Goal: Transaction & Acquisition: Purchase product/service

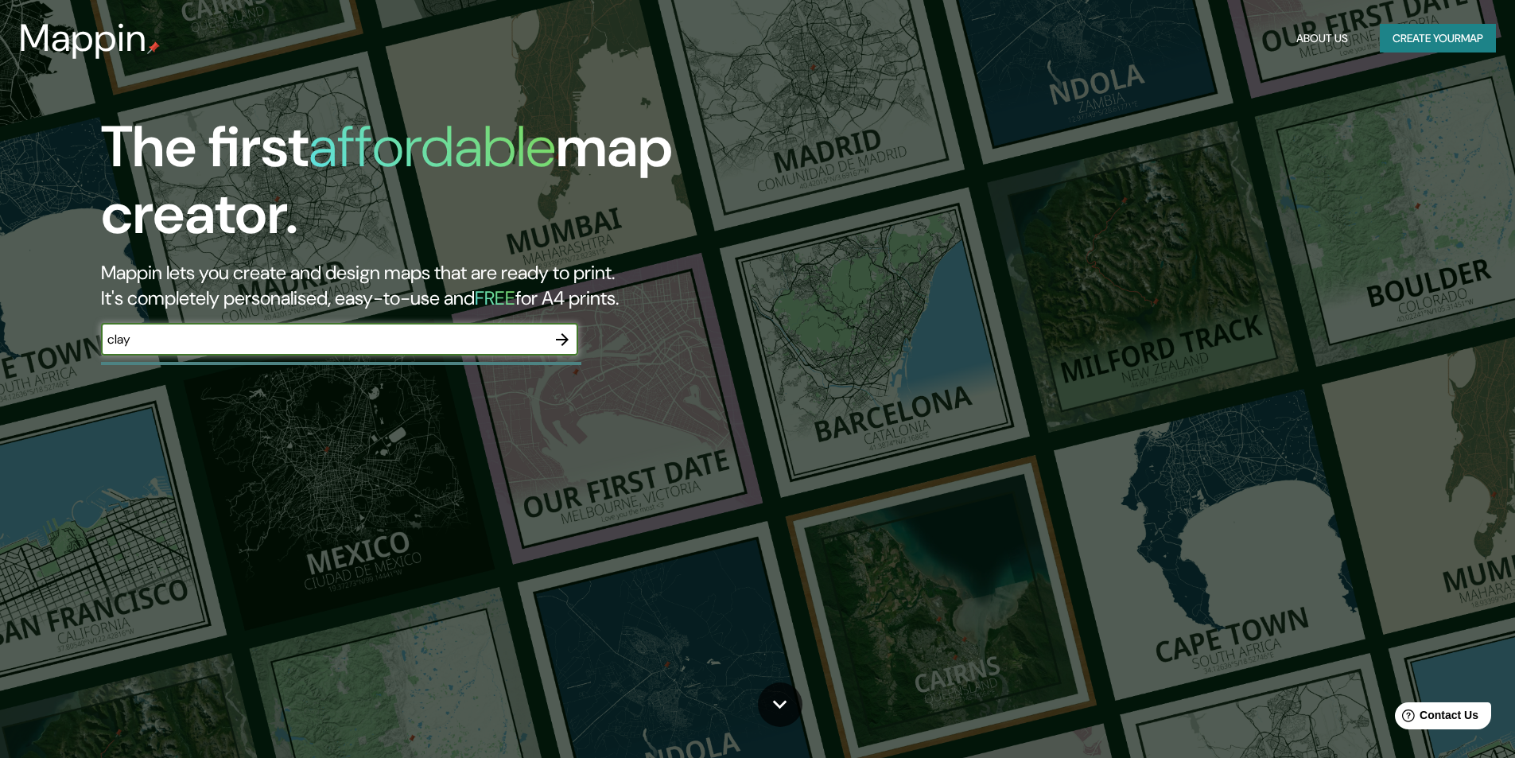
click at [308, 343] on input "clay" at bounding box center [323, 339] width 445 height 18
type input "claypole"
click at [555, 336] on icon "button" at bounding box center [562, 339] width 19 height 19
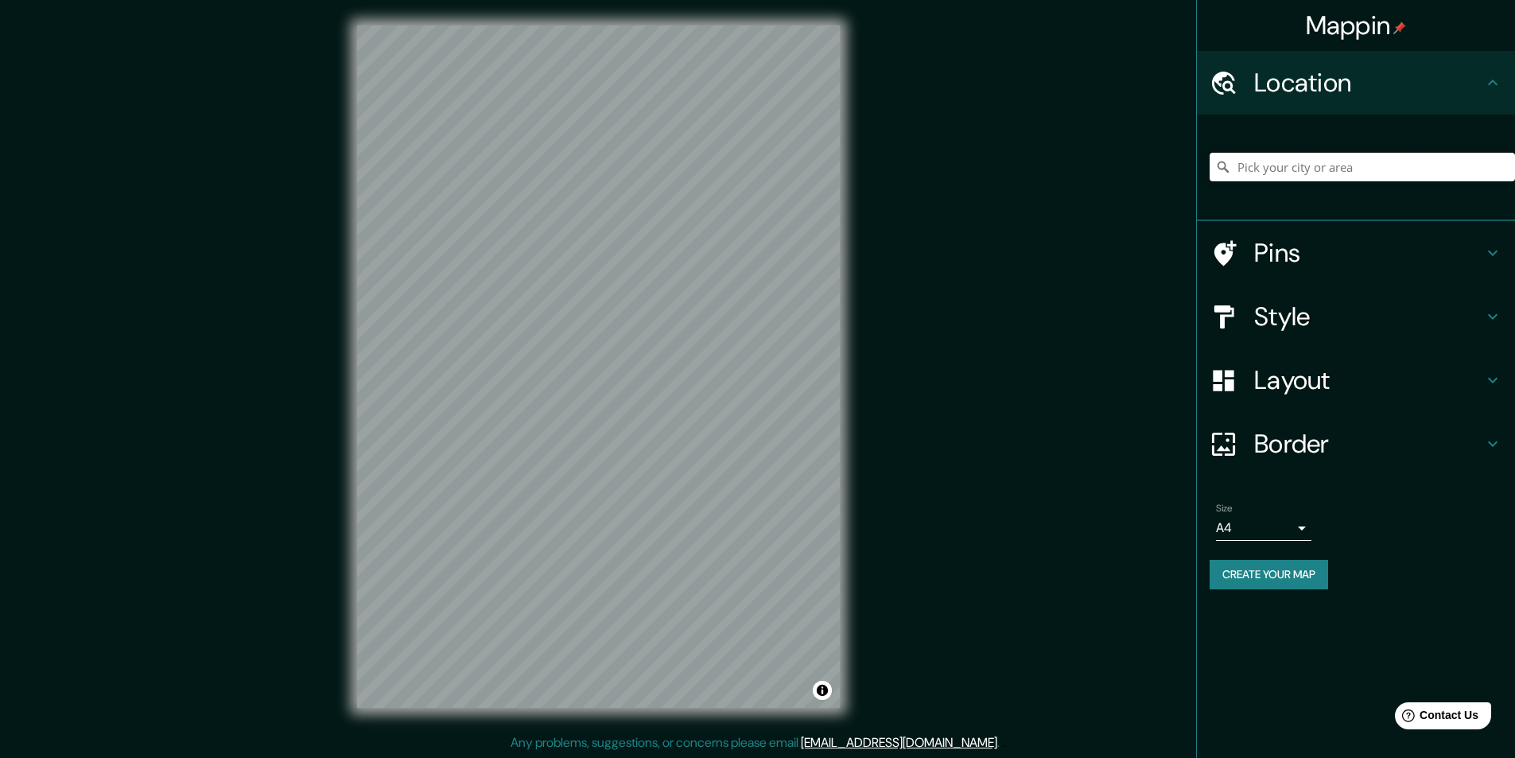
click at [1392, 168] on input "Pick your city or area" at bounding box center [1361, 167] width 305 height 29
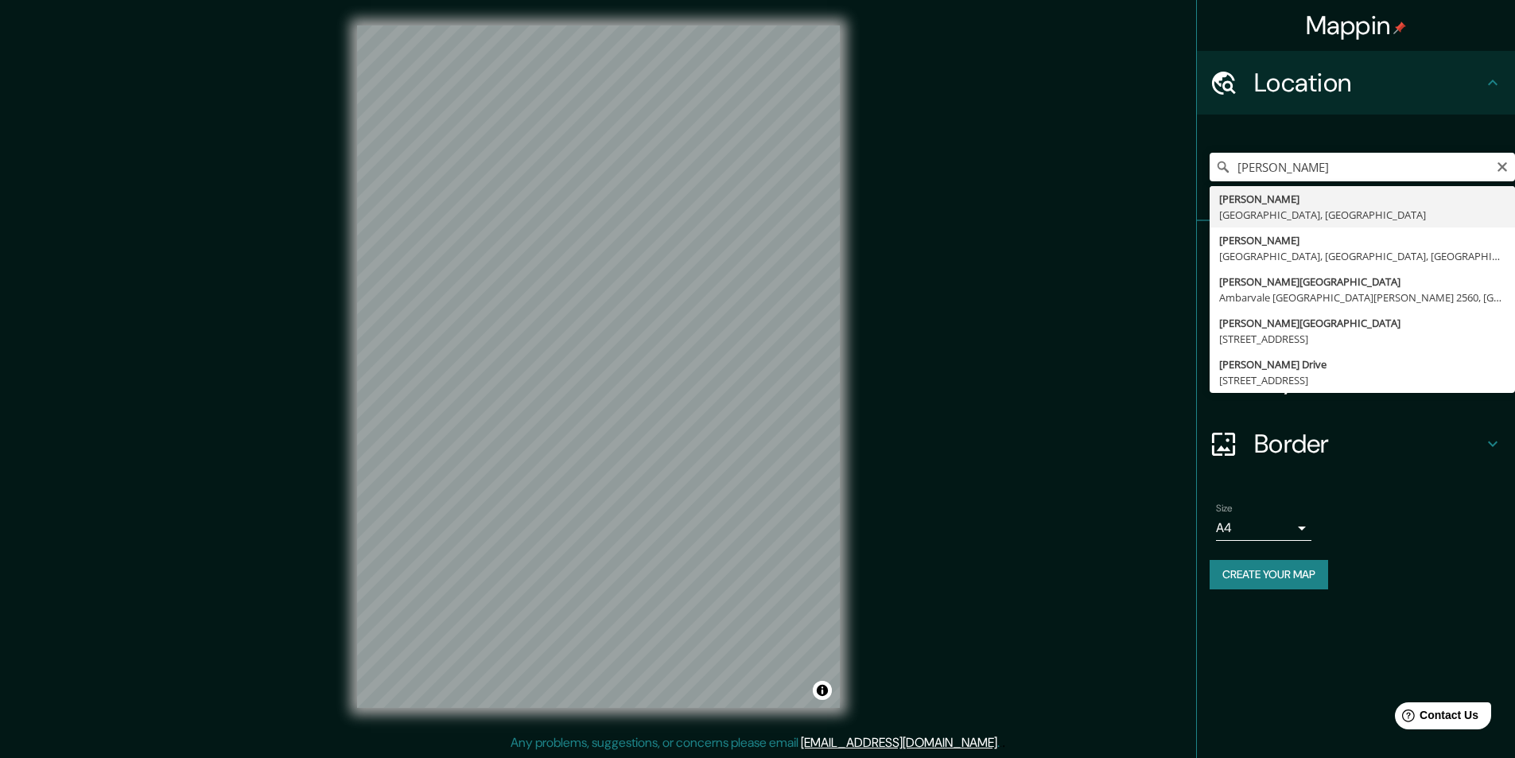
type input "[GEOGRAPHIC_DATA], [GEOGRAPHIC_DATA], [GEOGRAPHIC_DATA]"
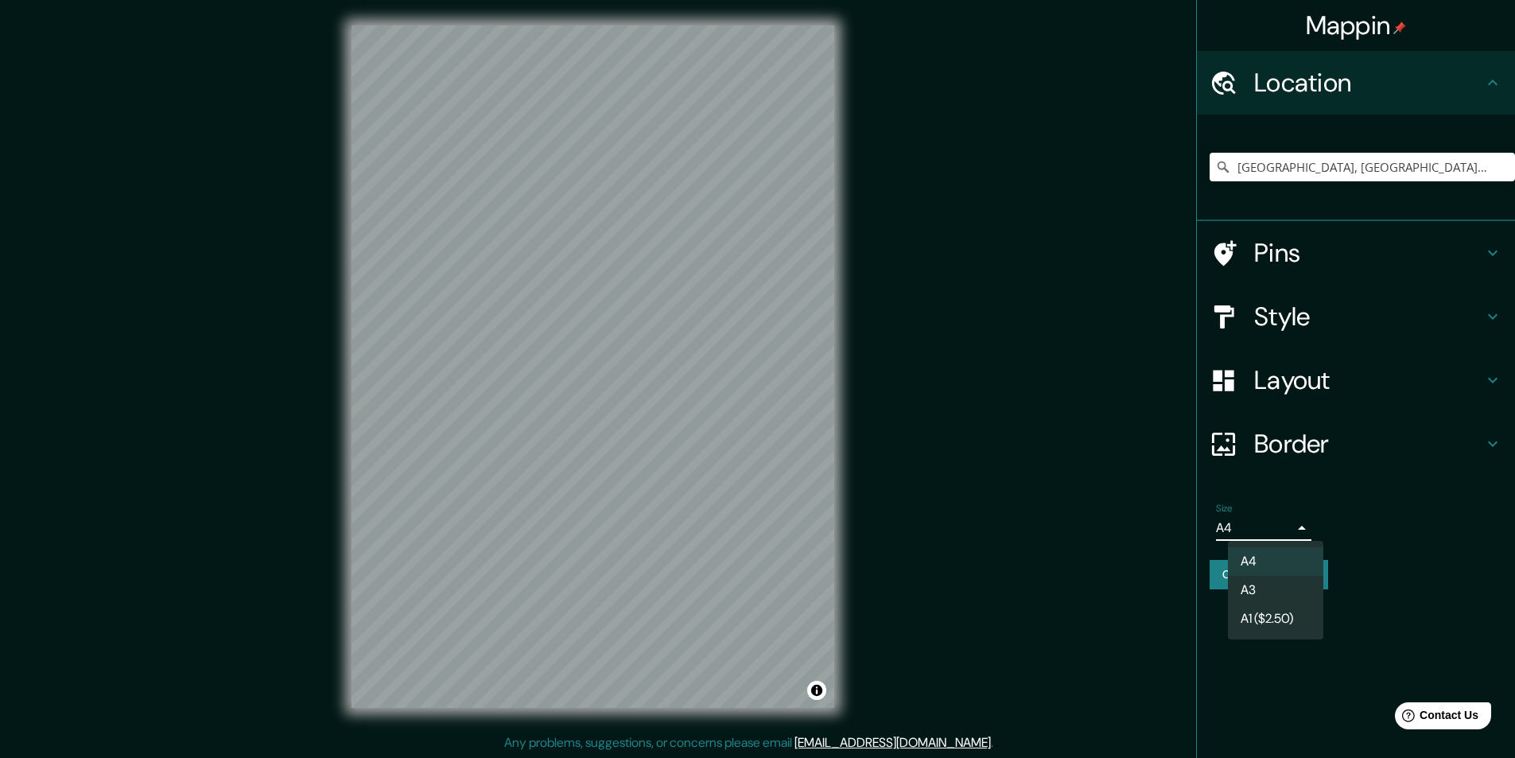
click at [1297, 522] on body "Mappin Location Claypole, Provincia de Buenos Aires, Argentina Pins Style Layou…" at bounding box center [757, 379] width 1515 height 758
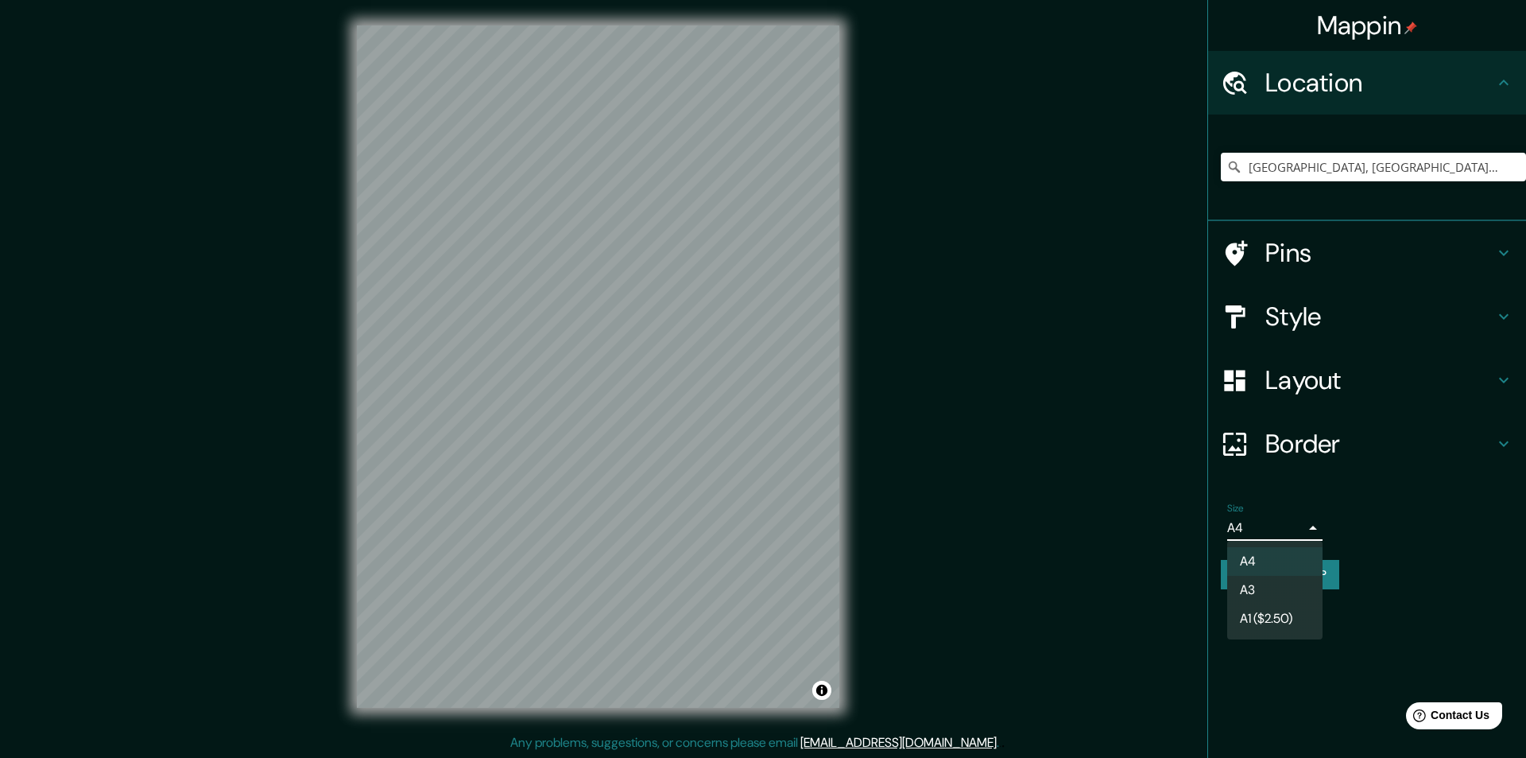
click at [1296, 580] on li "A3" at bounding box center [1275, 590] width 95 height 29
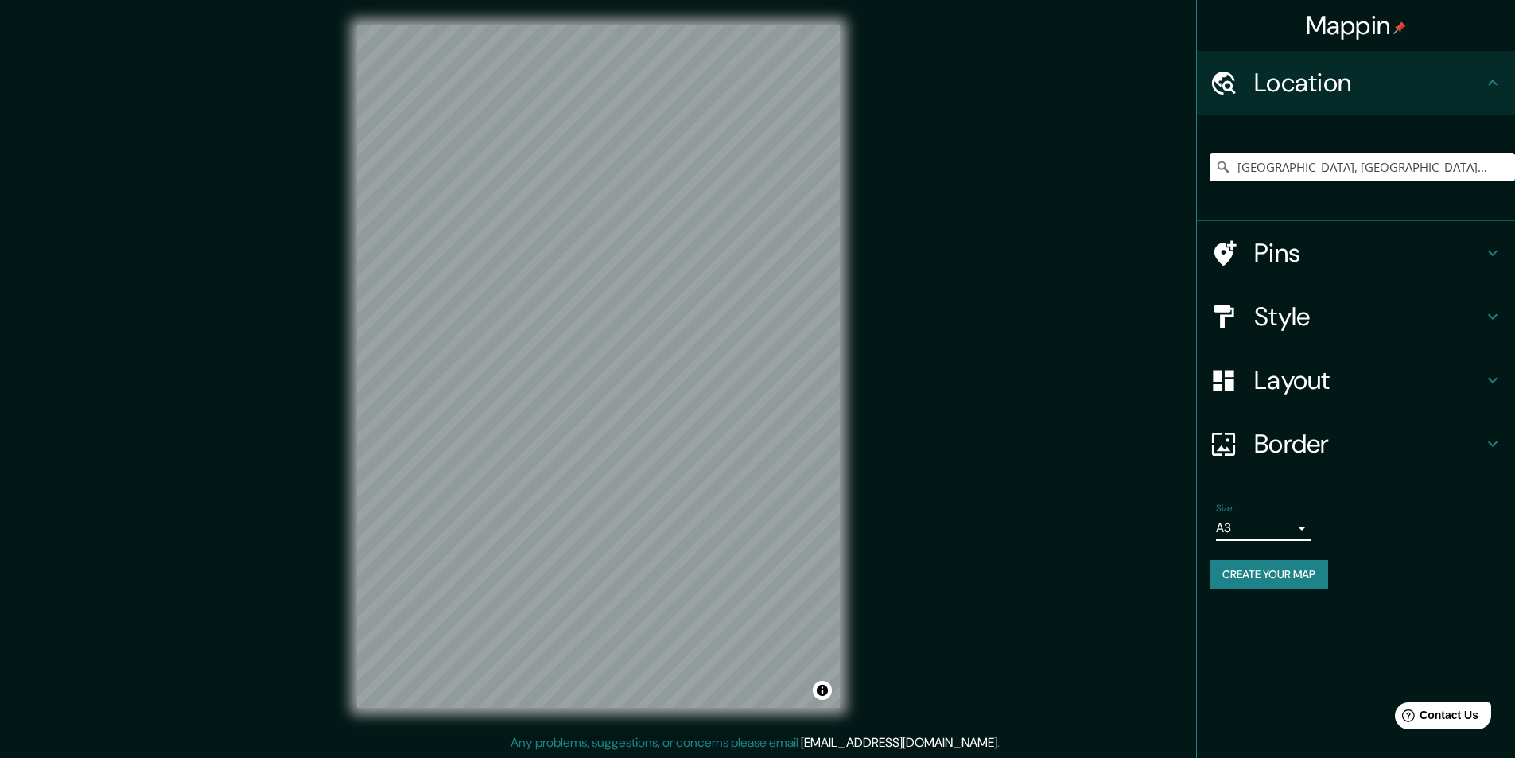
click at [1381, 615] on div "Mappin Location Claypole, Provincia de Buenos Aires, Argentina Pins Style Layou…" at bounding box center [1355, 379] width 319 height 758
click at [1251, 584] on button "Create your map" at bounding box center [1268, 574] width 118 height 29
click at [1318, 259] on h4 "Pins" at bounding box center [1368, 253] width 229 height 32
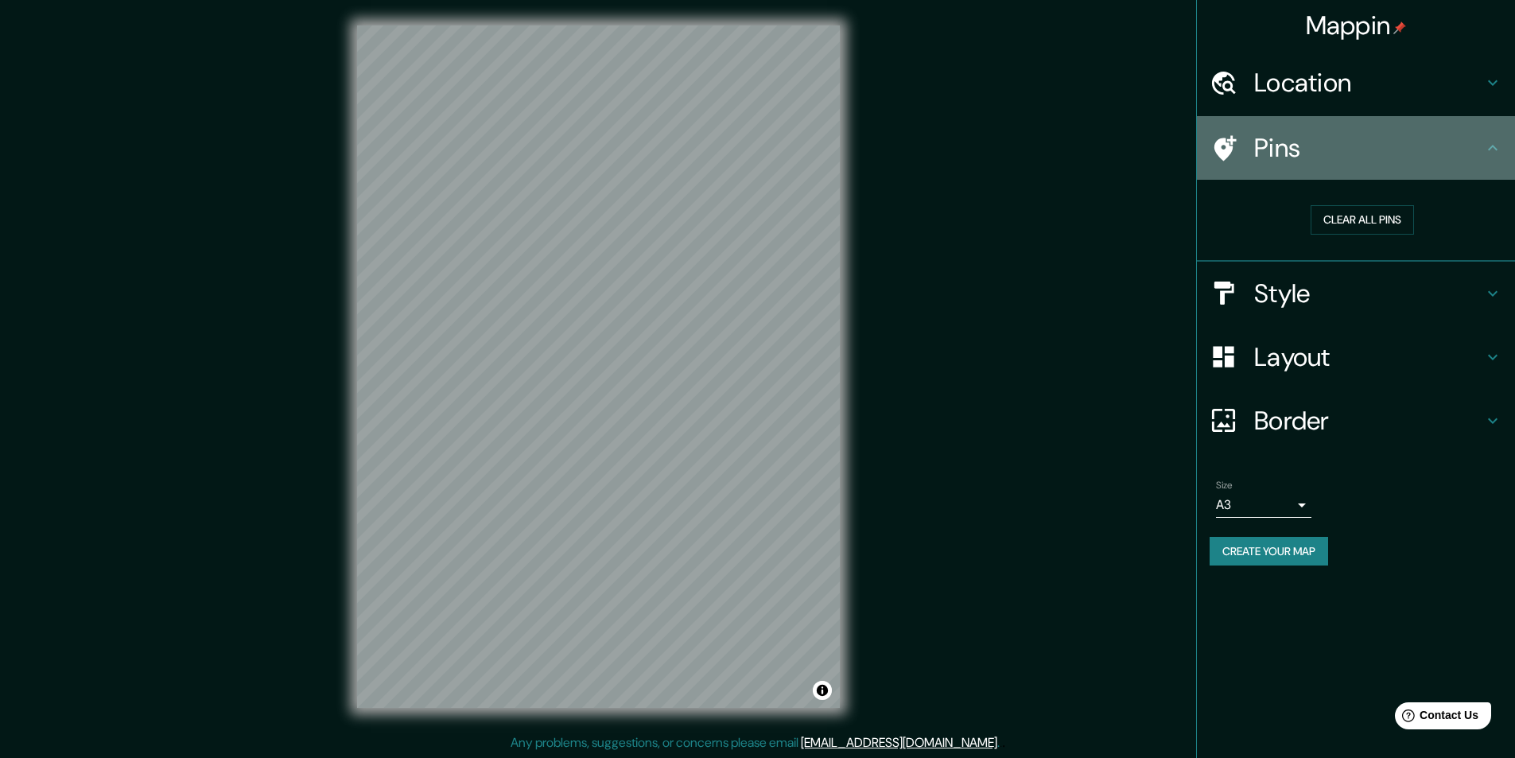
click at [1325, 163] on h4 "Pins" at bounding box center [1368, 148] width 229 height 32
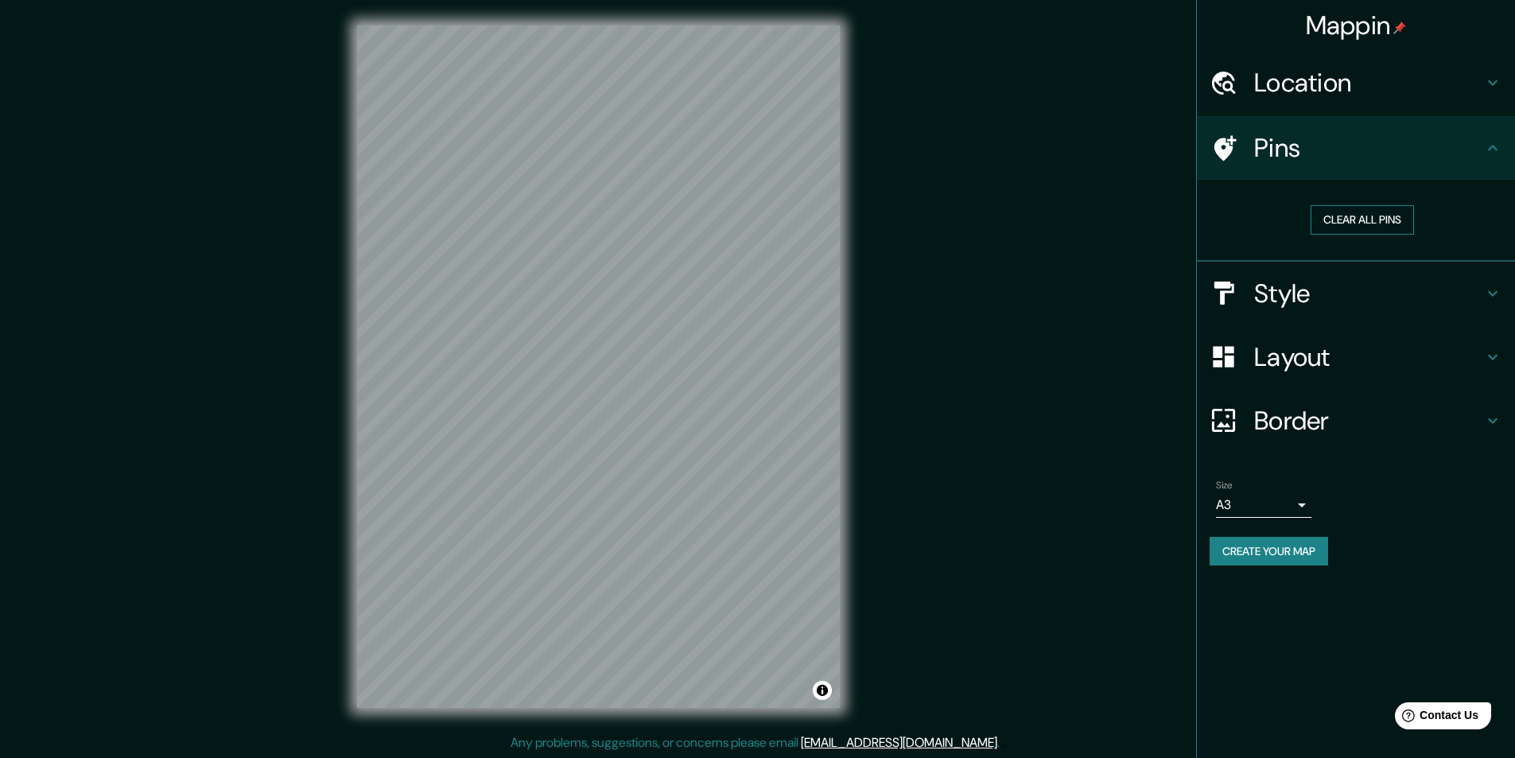
click at [1329, 223] on button "Clear all pins" at bounding box center [1361, 219] width 103 height 29
click at [1441, 144] on h4 "Pins" at bounding box center [1368, 148] width 229 height 32
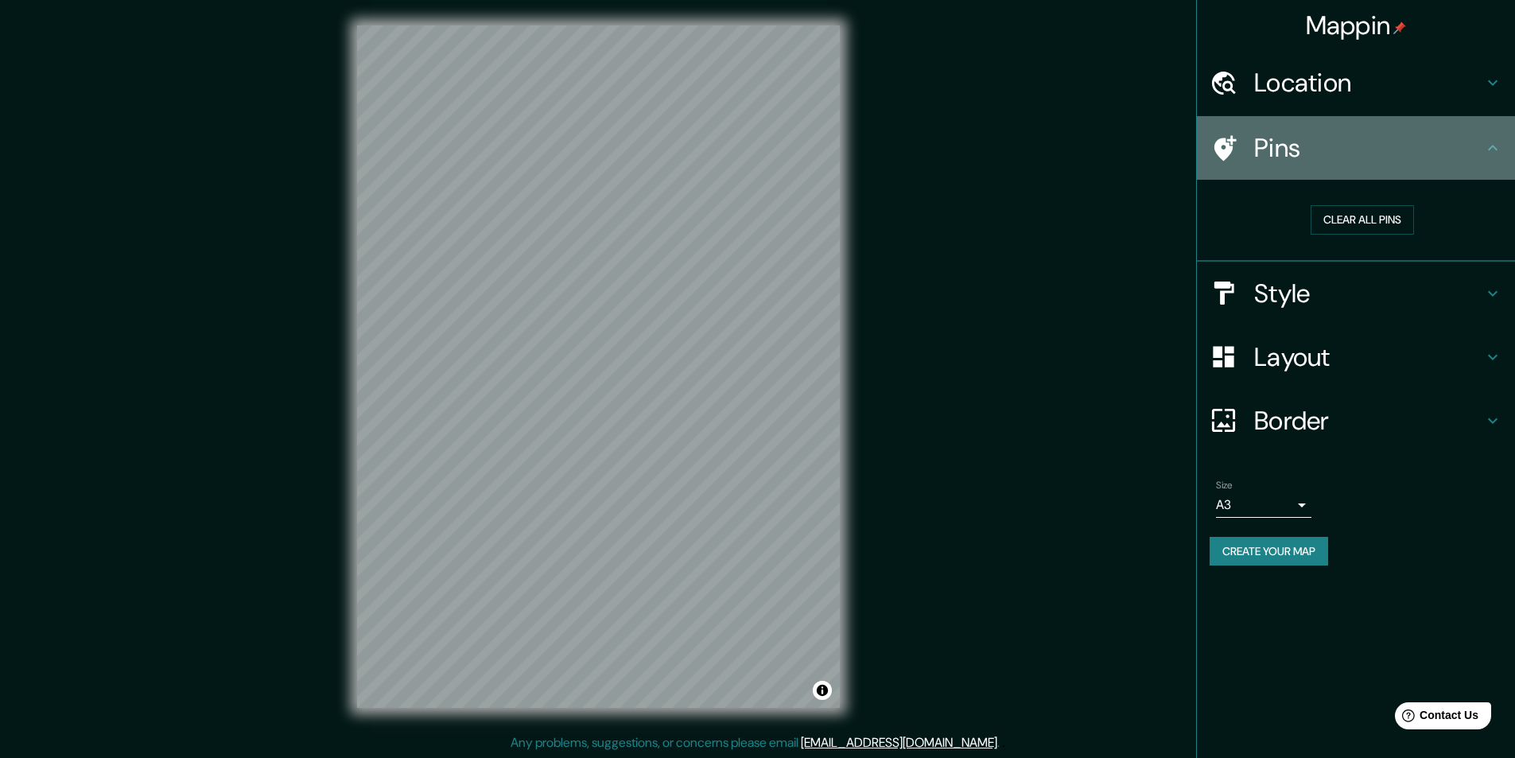
click at [1485, 147] on icon at bounding box center [1492, 147] width 19 height 19
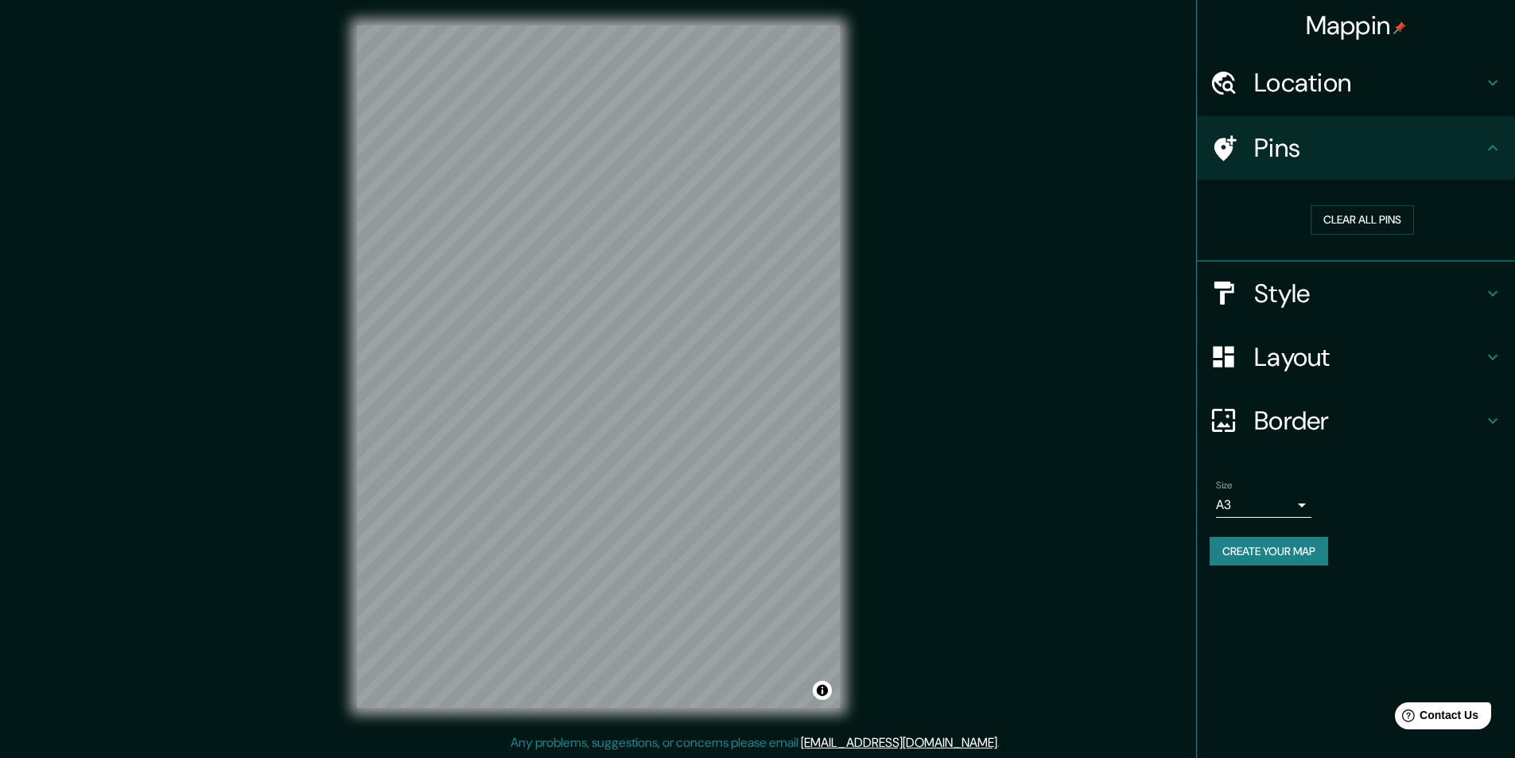
click at [1490, 302] on icon at bounding box center [1492, 293] width 19 height 19
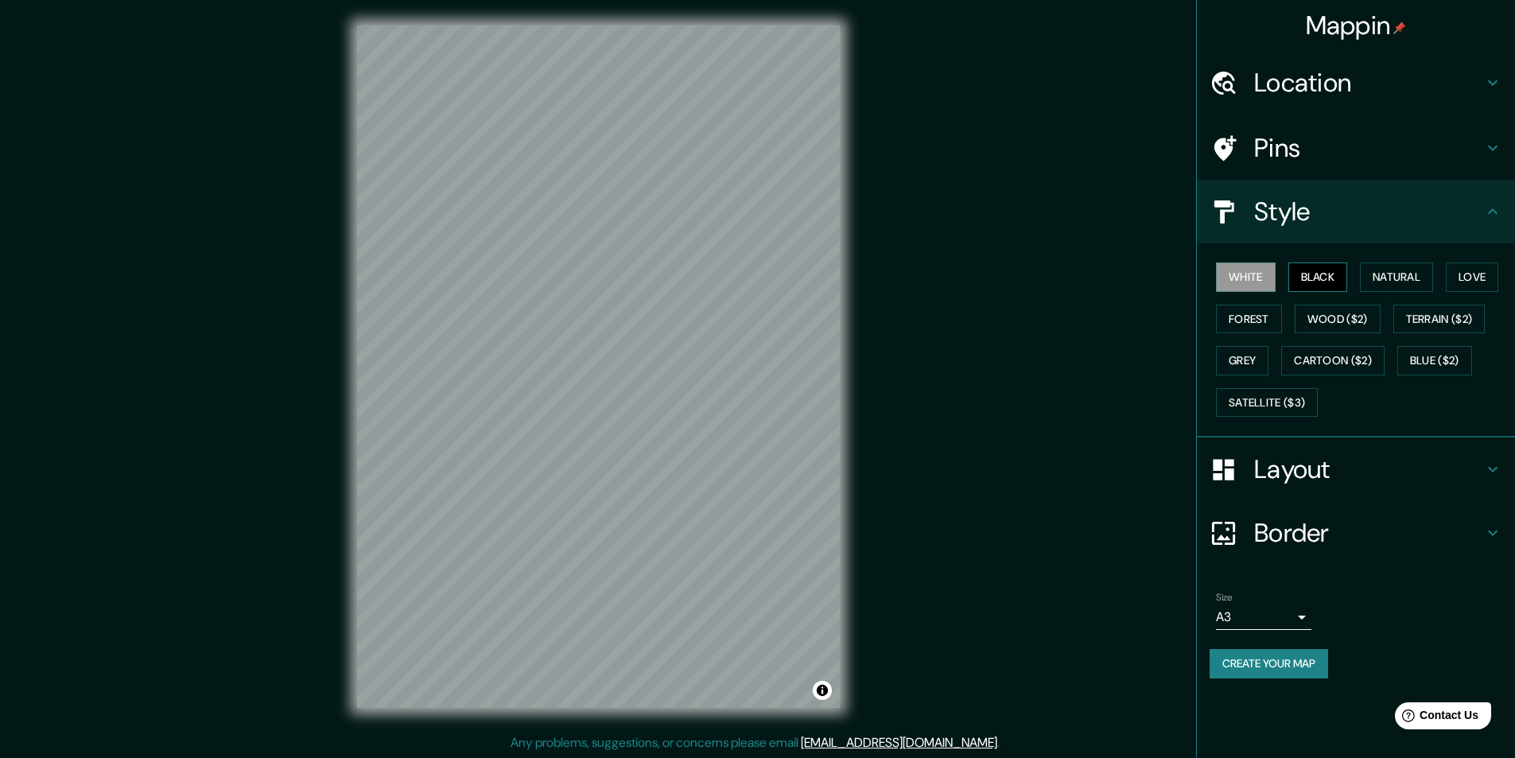
click at [1324, 287] on button "Black" at bounding box center [1318, 276] width 60 height 29
click at [1238, 285] on button "White" at bounding box center [1246, 276] width 60 height 29
click at [1297, 297] on div "White Black Natural Love Forest Wood ($2) Terrain ($2) Grey Cartoon ($2) Blue (…" at bounding box center [1361, 339] width 305 height 167
click at [1320, 281] on button "Black" at bounding box center [1318, 276] width 60 height 29
click at [1252, 654] on button "Create your map" at bounding box center [1268, 663] width 118 height 29
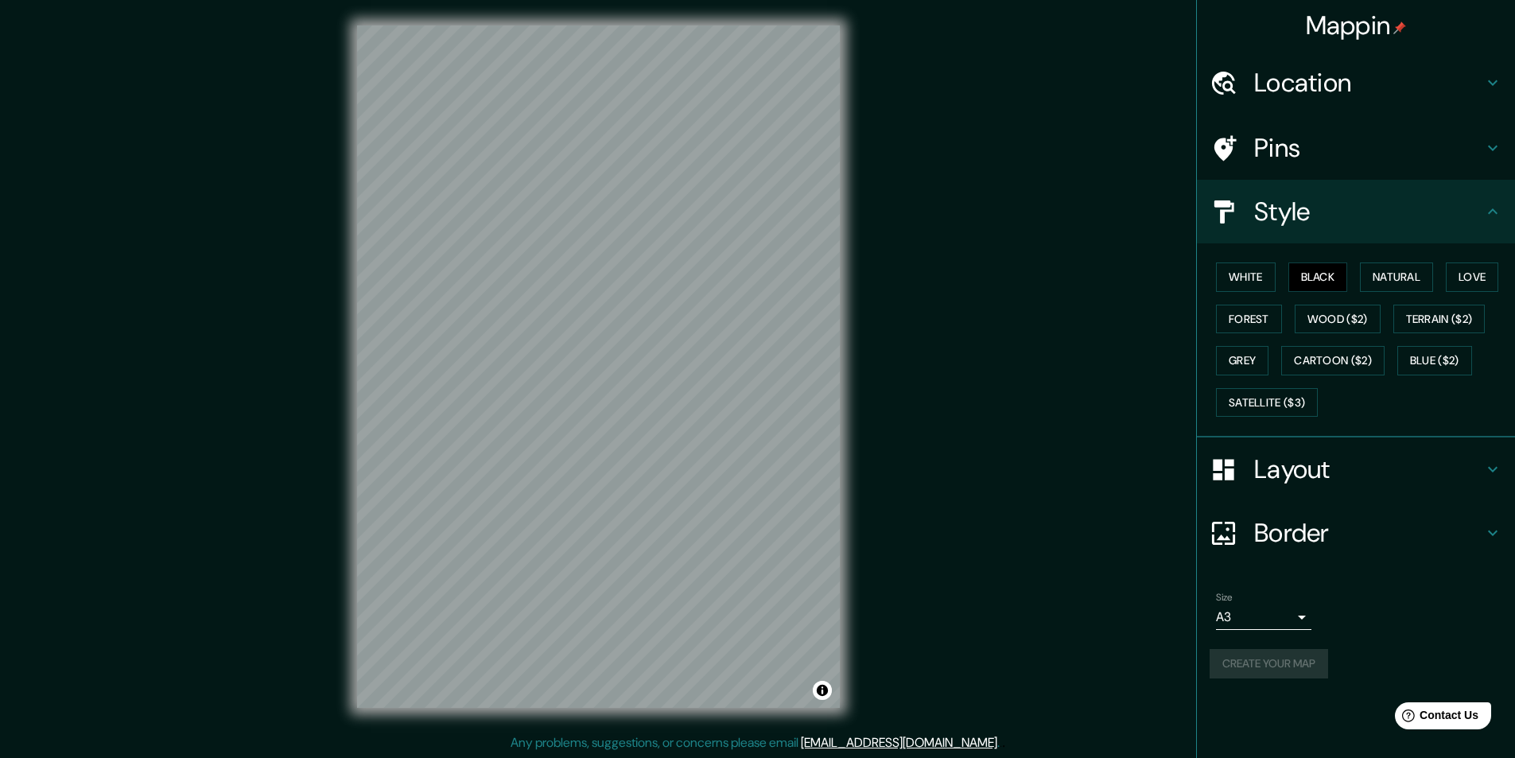
click at [1286, 616] on body "Mappin Location Claypole, Provincia de Buenos Aires, Argentina Pins Style White…" at bounding box center [757, 379] width 1515 height 758
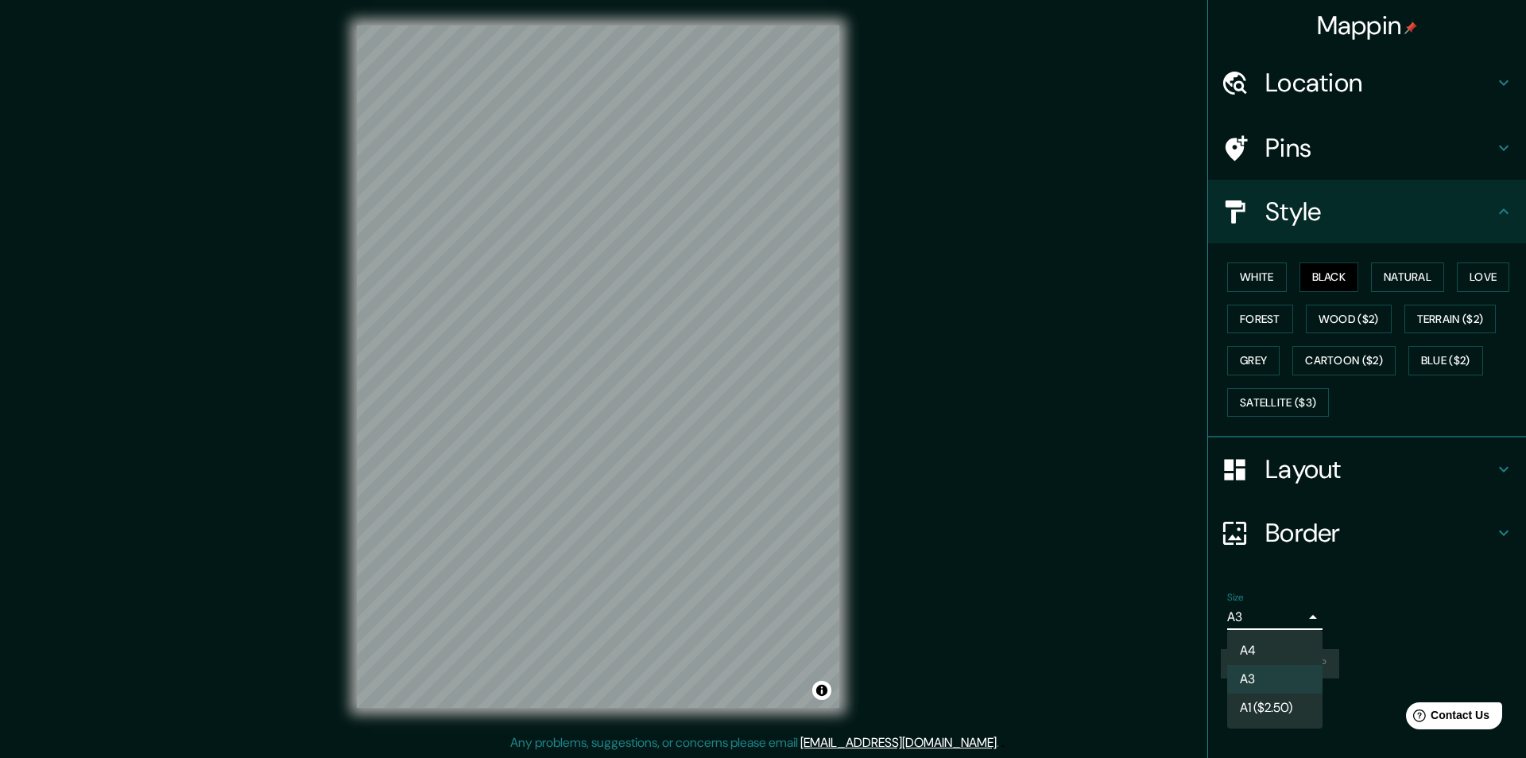
click at [1286, 616] on div at bounding box center [763, 379] width 1526 height 758
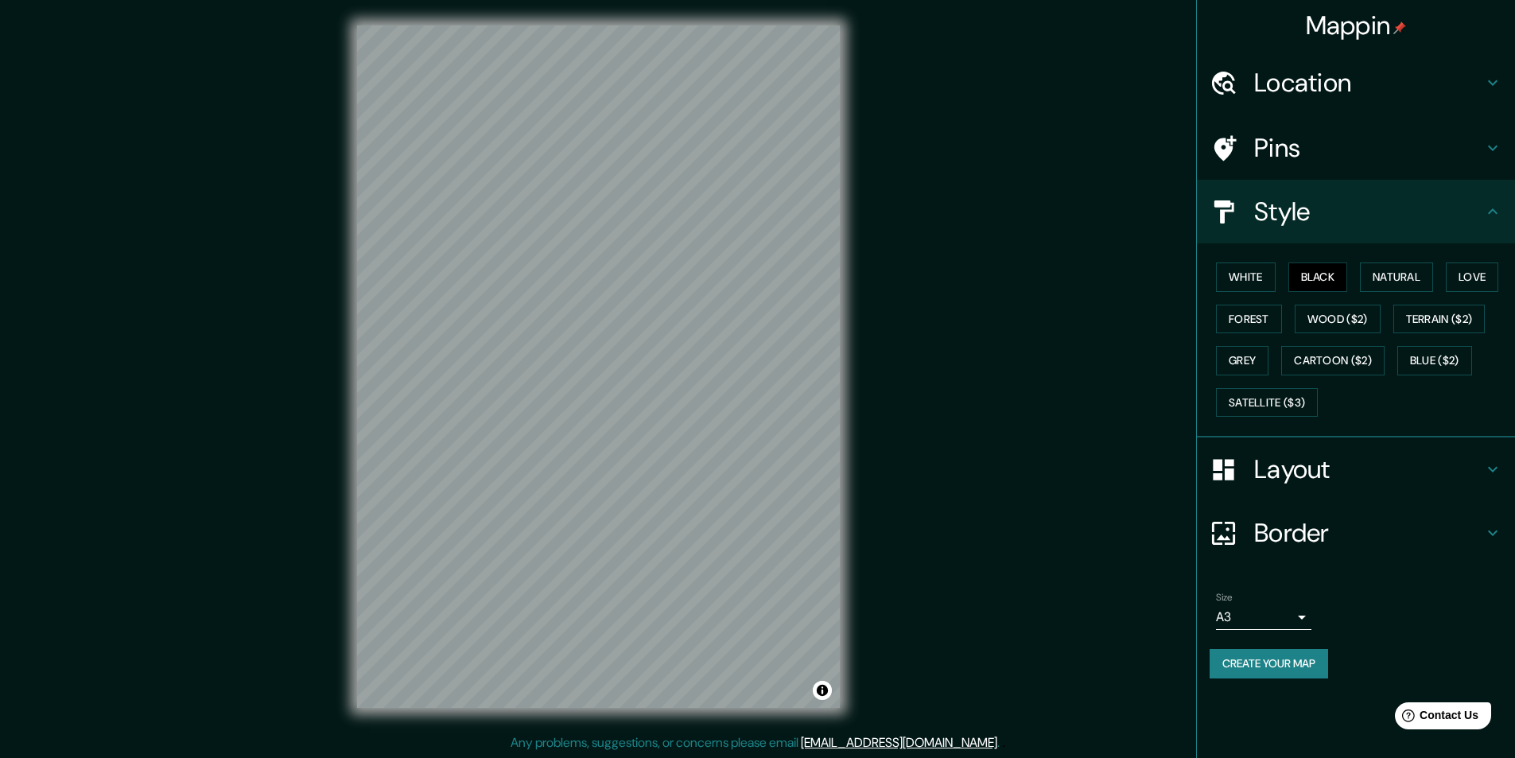
scroll to position [1, 0]
click at [1496, 91] on icon at bounding box center [1492, 82] width 19 height 19
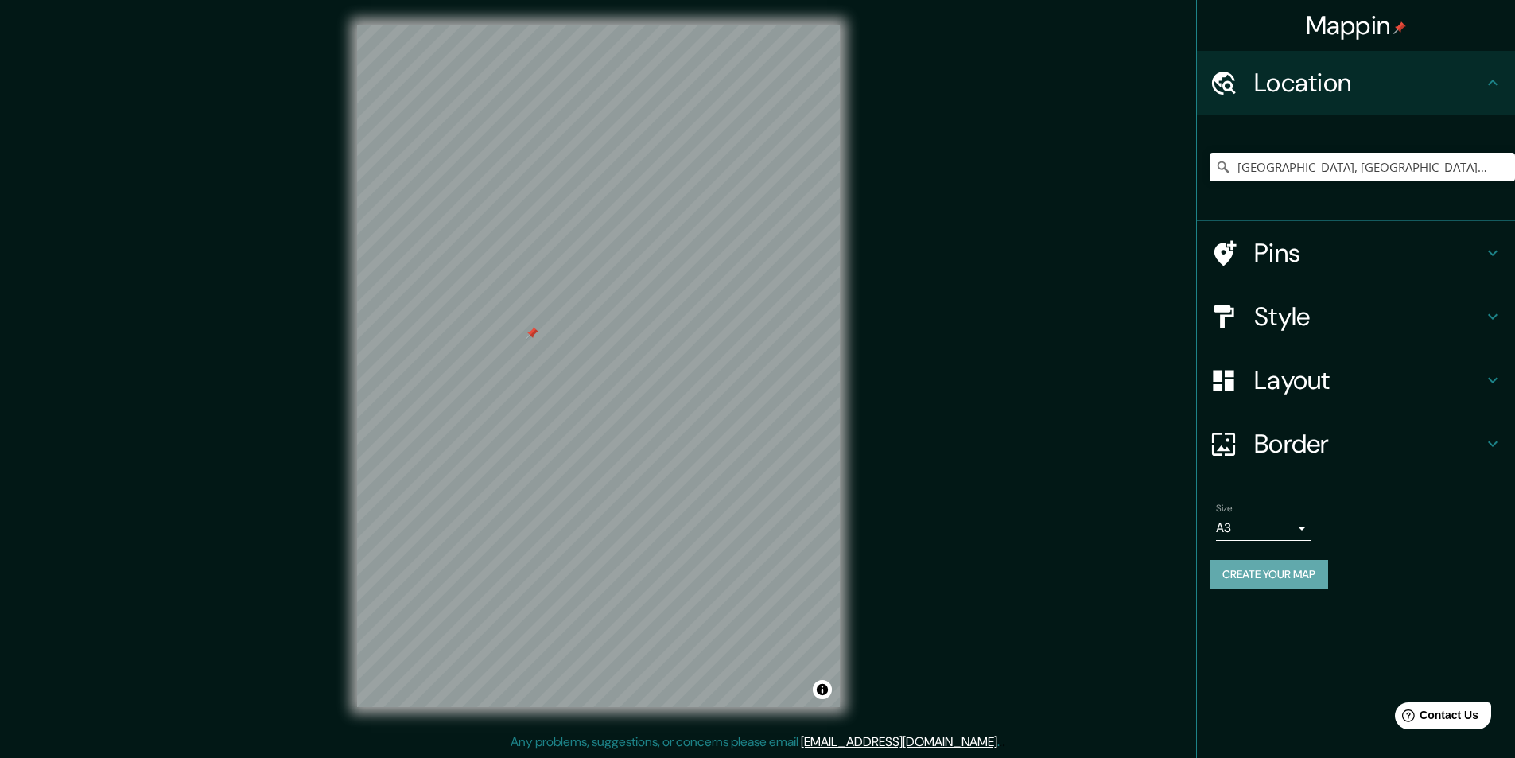
click at [1304, 561] on button "Create your map" at bounding box center [1268, 574] width 118 height 29
click at [1252, 242] on div at bounding box center [1231, 253] width 45 height 28
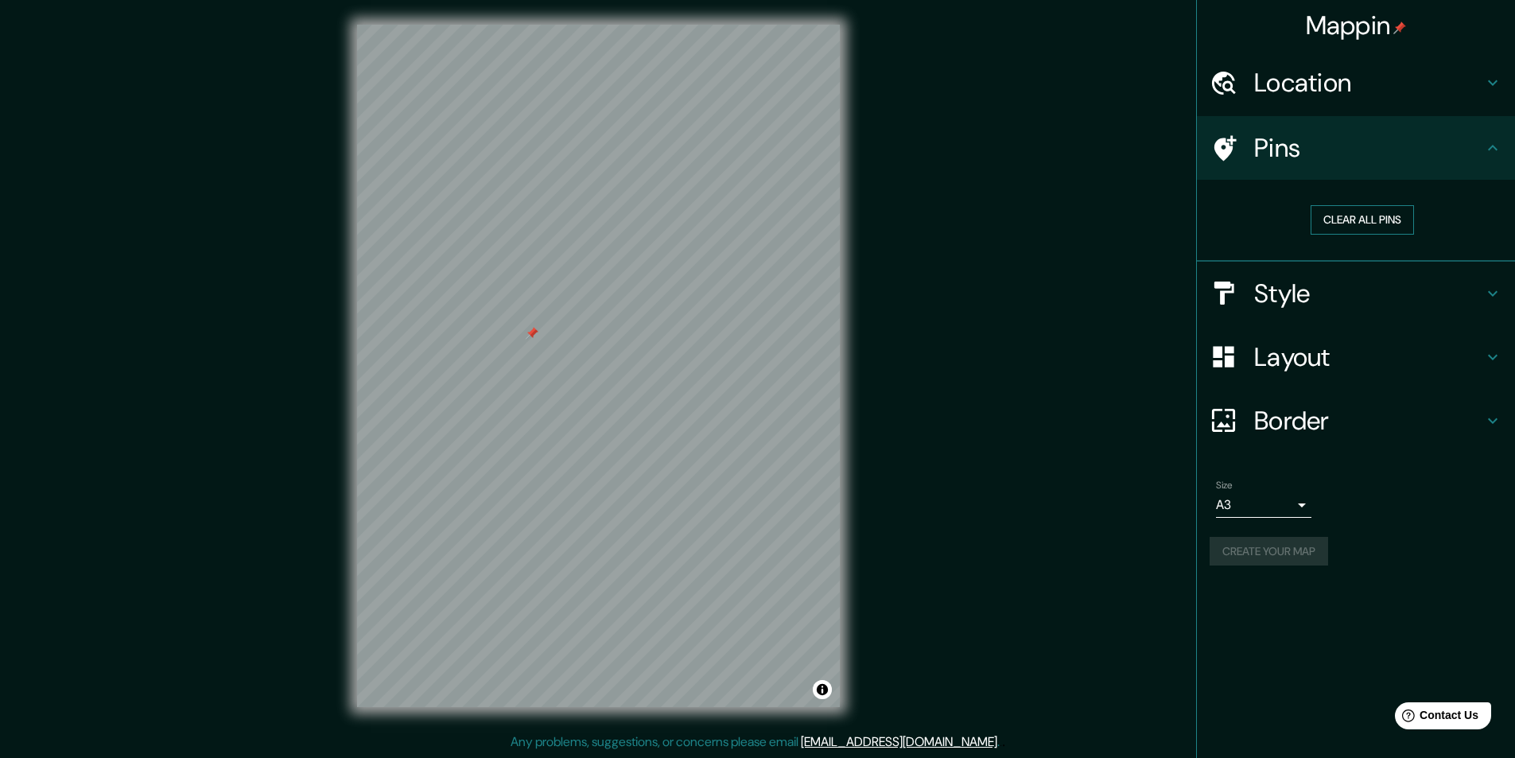
click at [1342, 224] on button "Clear all pins" at bounding box center [1361, 219] width 103 height 29
click at [1306, 560] on div "Create your map" at bounding box center [1355, 551] width 293 height 29
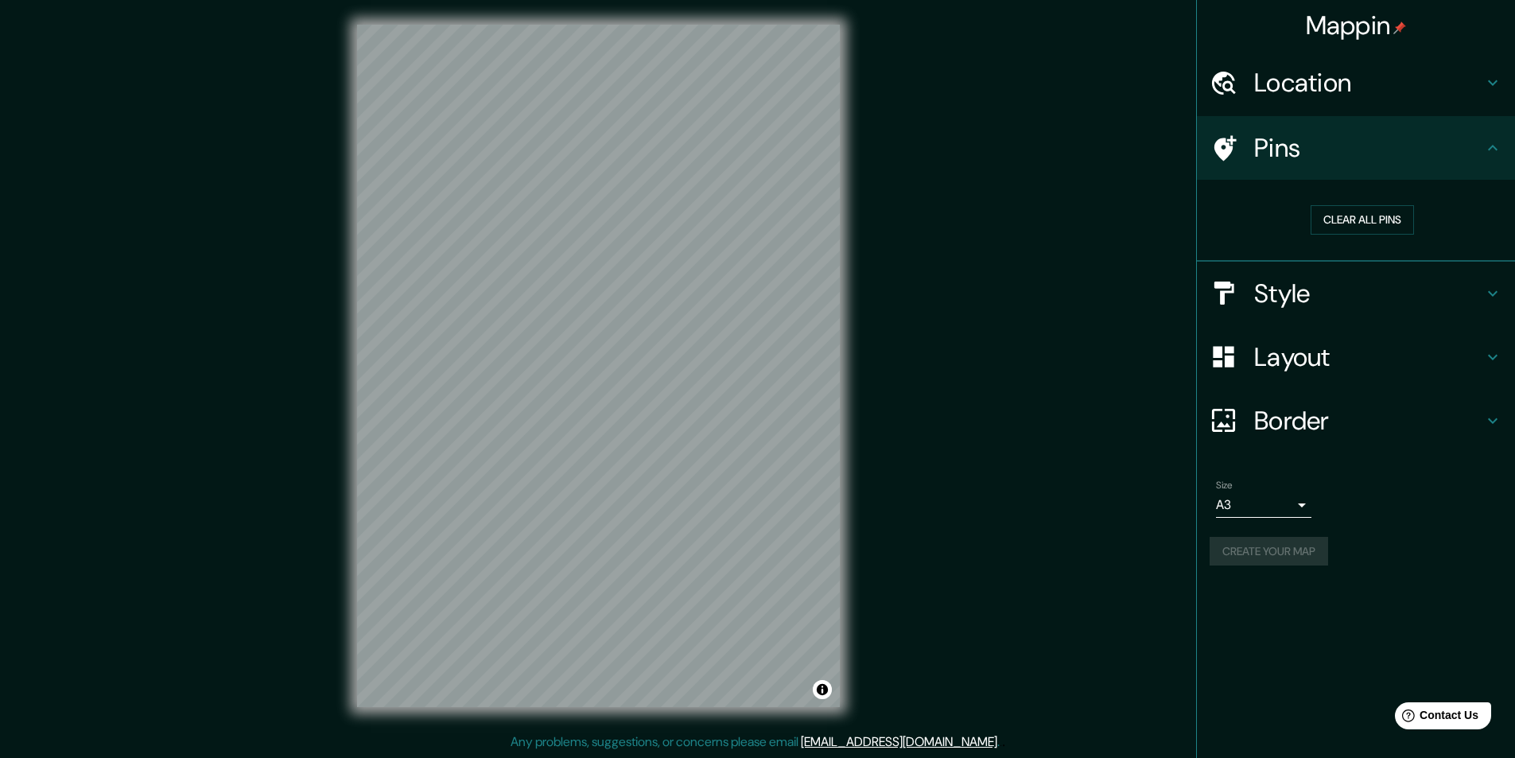
click at [1306, 560] on div "Create your map" at bounding box center [1355, 551] width 293 height 29
click at [1290, 504] on body "Mappin Location Claypole, Provincia de Buenos Aires, Argentina Pins Clear all p…" at bounding box center [757, 378] width 1515 height 758
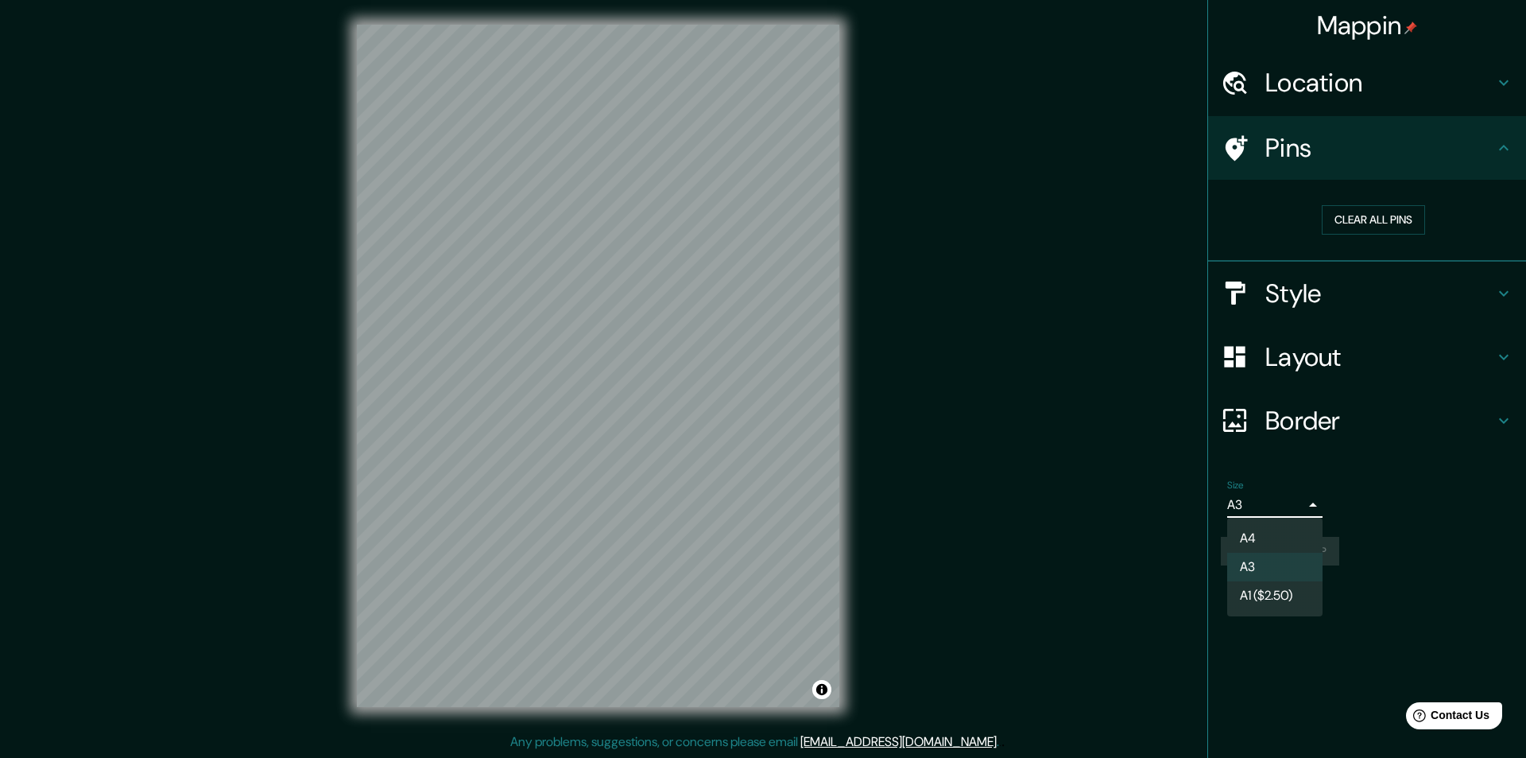
click at [1268, 533] on li "A4" at bounding box center [1275, 538] width 95 height 29
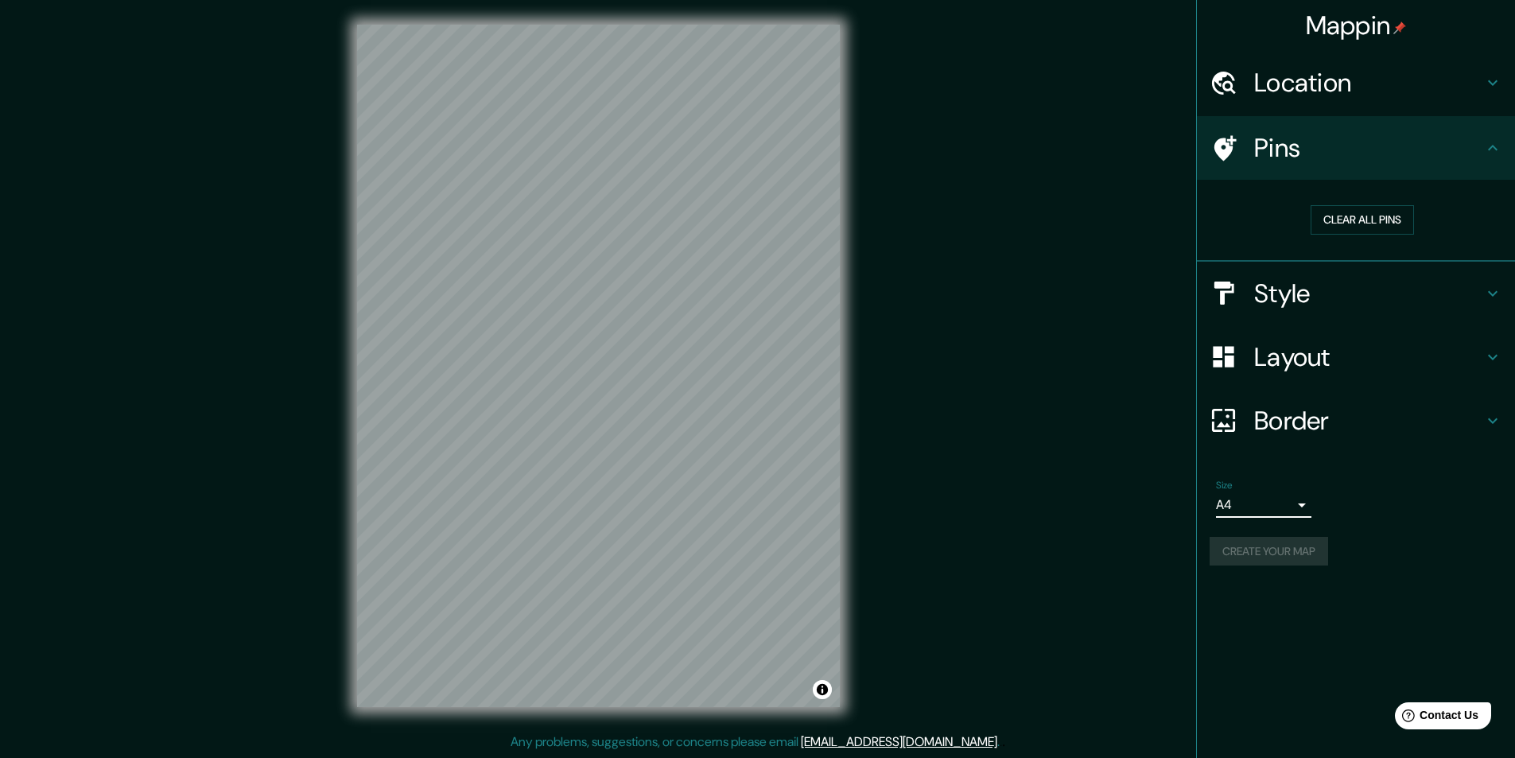
click at [1296, 593] on div "Mappin Location Claypole, Provincia de Buenos Aires, Argentina Pins Clear all p…" at bounding box center [1355, 379] width 319 height 758
click at [944, 262] on div "Mappin Location Claypole, Provincia de Buenos Aires, Argentina Pins Clear all p…" at bounding box center [757, 378] width 1515 height 758
click at [1096, 366] on div "Mappin Location Claypole, Provincia de Buenos Aires, Argentina Pins Clear all p…" at bounding box center [757, 378] width 1515 height 758
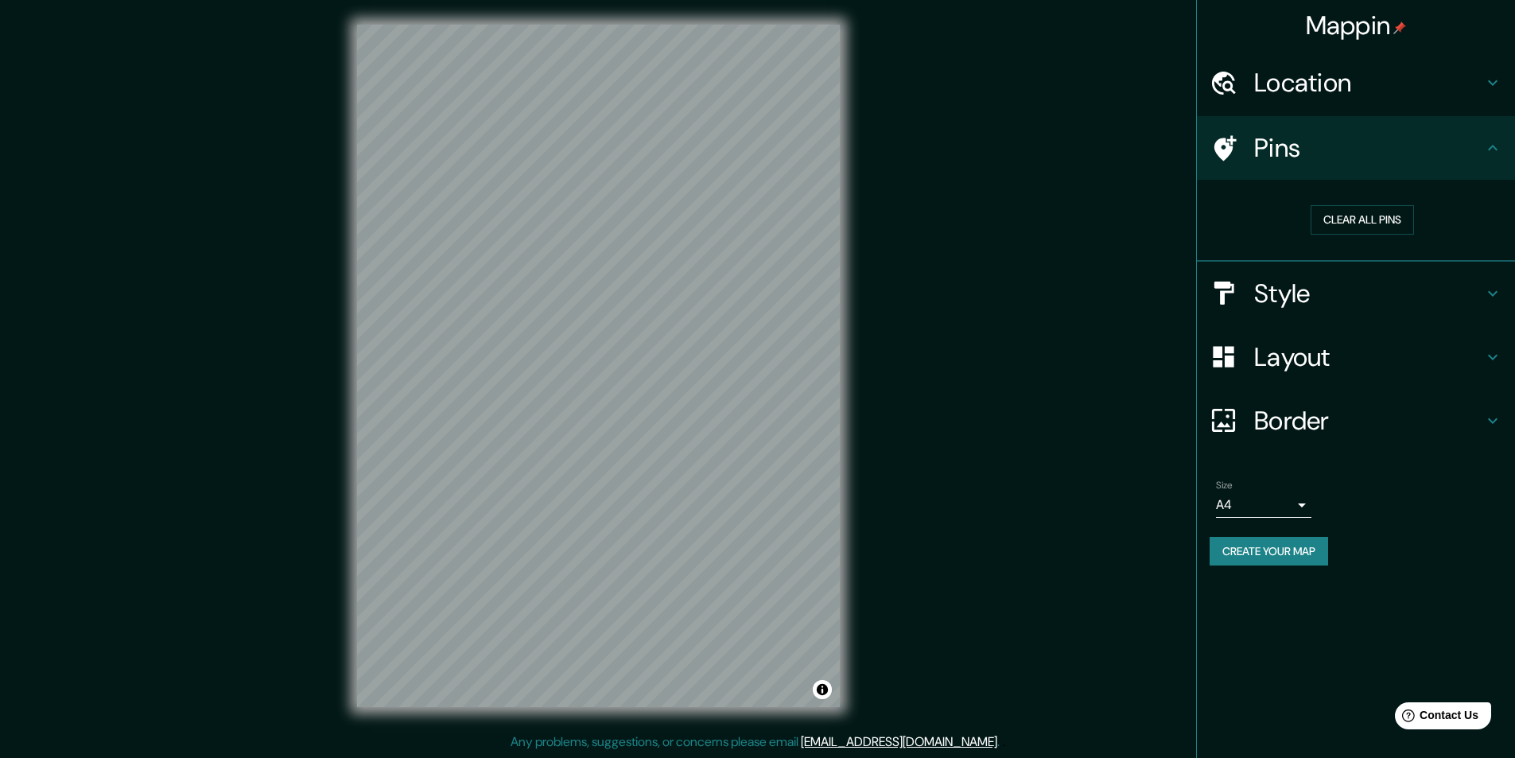
click at [1096, 366] on div "Mappin Location Claypole, Provincia de Buenos Aires, Argentina Pins Clear all p…" at bounding box center [757, 378] width 1515 height 758
click at [995, 250] on div "Mappin Location Claypole, Provincia de Buenos Aires, Argentina Pins Clear all p…" at bounding box center [757, 378] width 1515 height 758
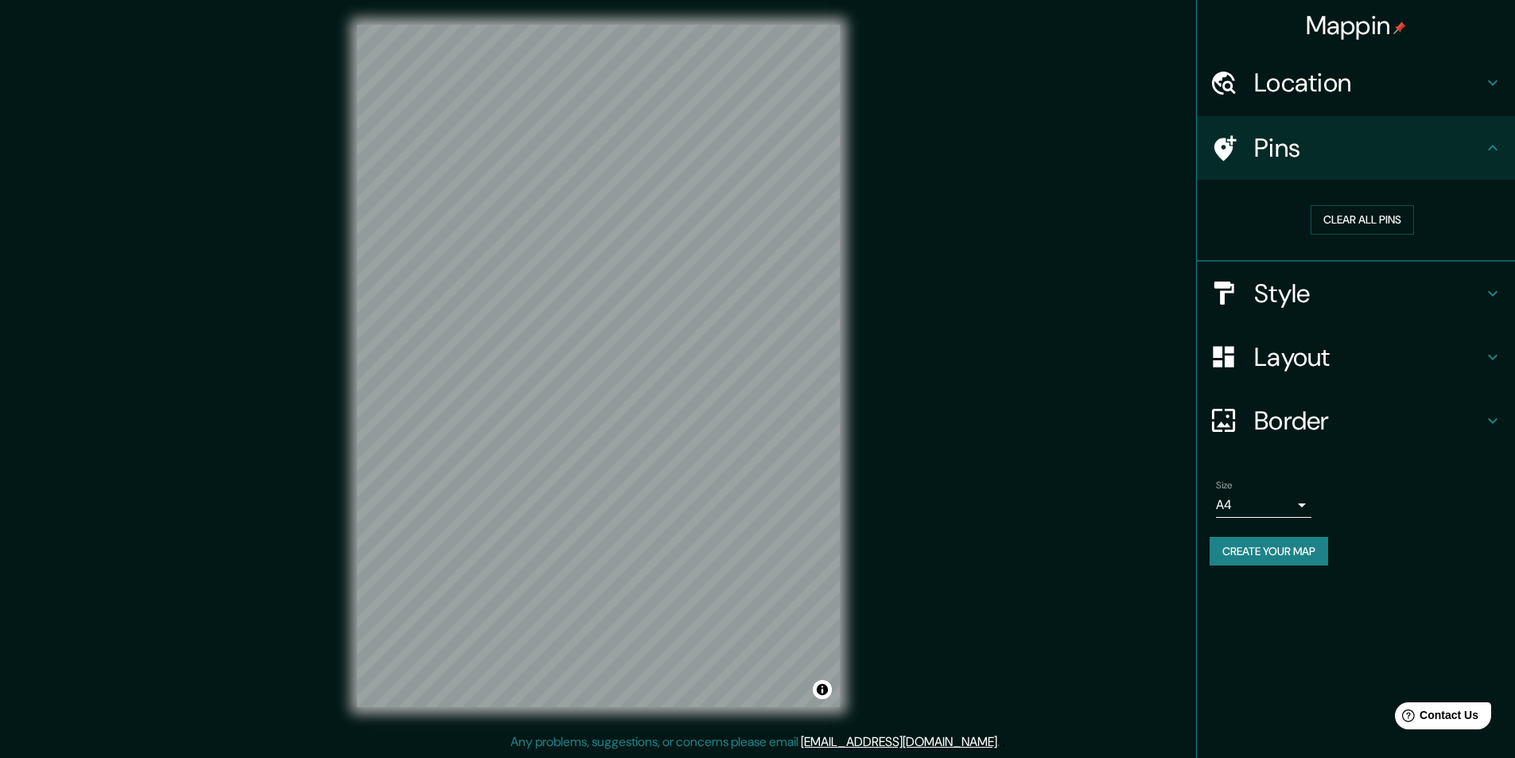
click at [995, 250] on div "Mappin Location Claypole, Provincia de Buenos Aires, Argentina Pins Clear all p…" at bounding box center [757, 378] width 1515 height 758
click at [1345, 161] on h4 "Pins" at bounding box center [1368, 148] width 229 height 32
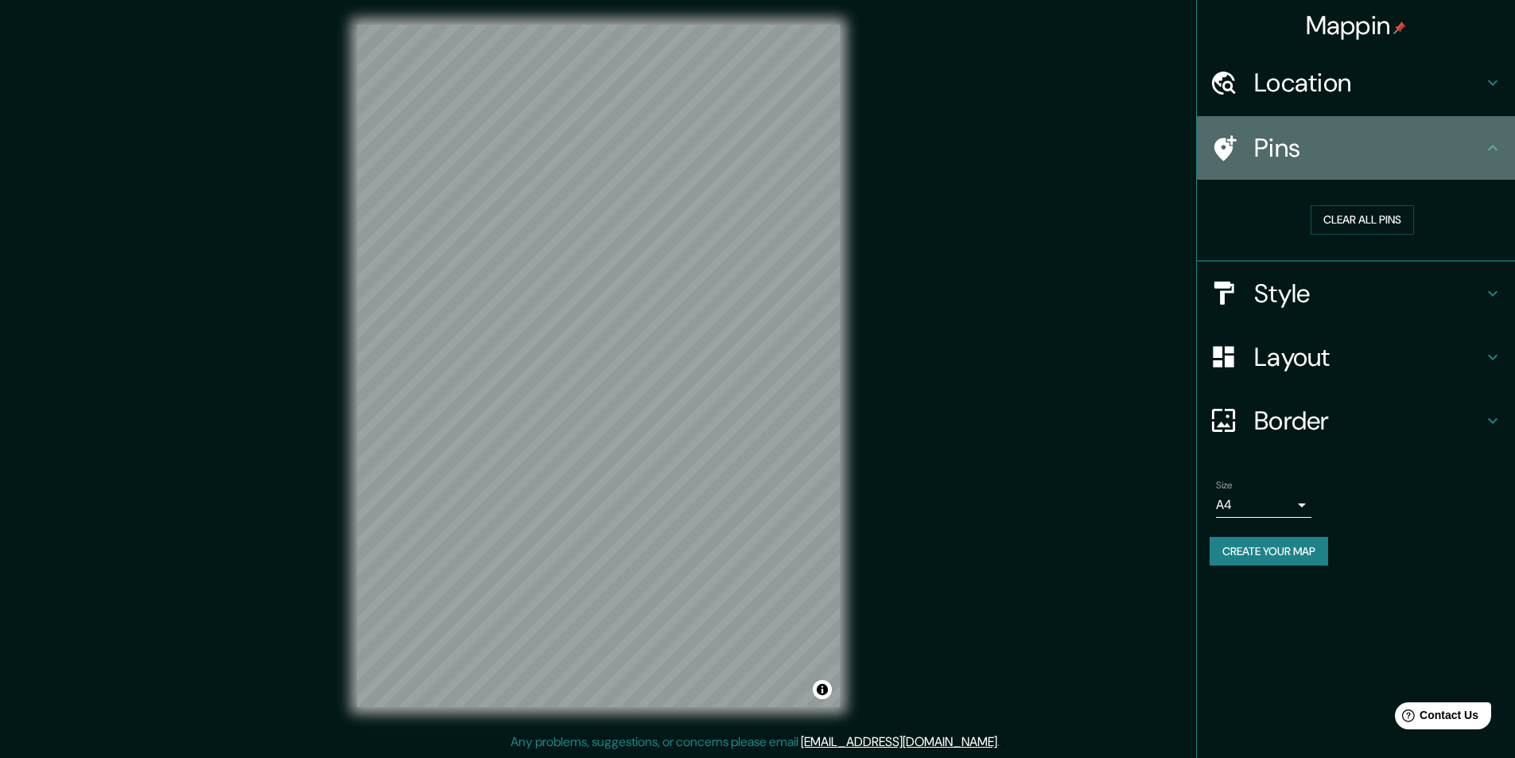
click at [1498, 145] on icon at bounding box center [1492, 147] width 19 height 19
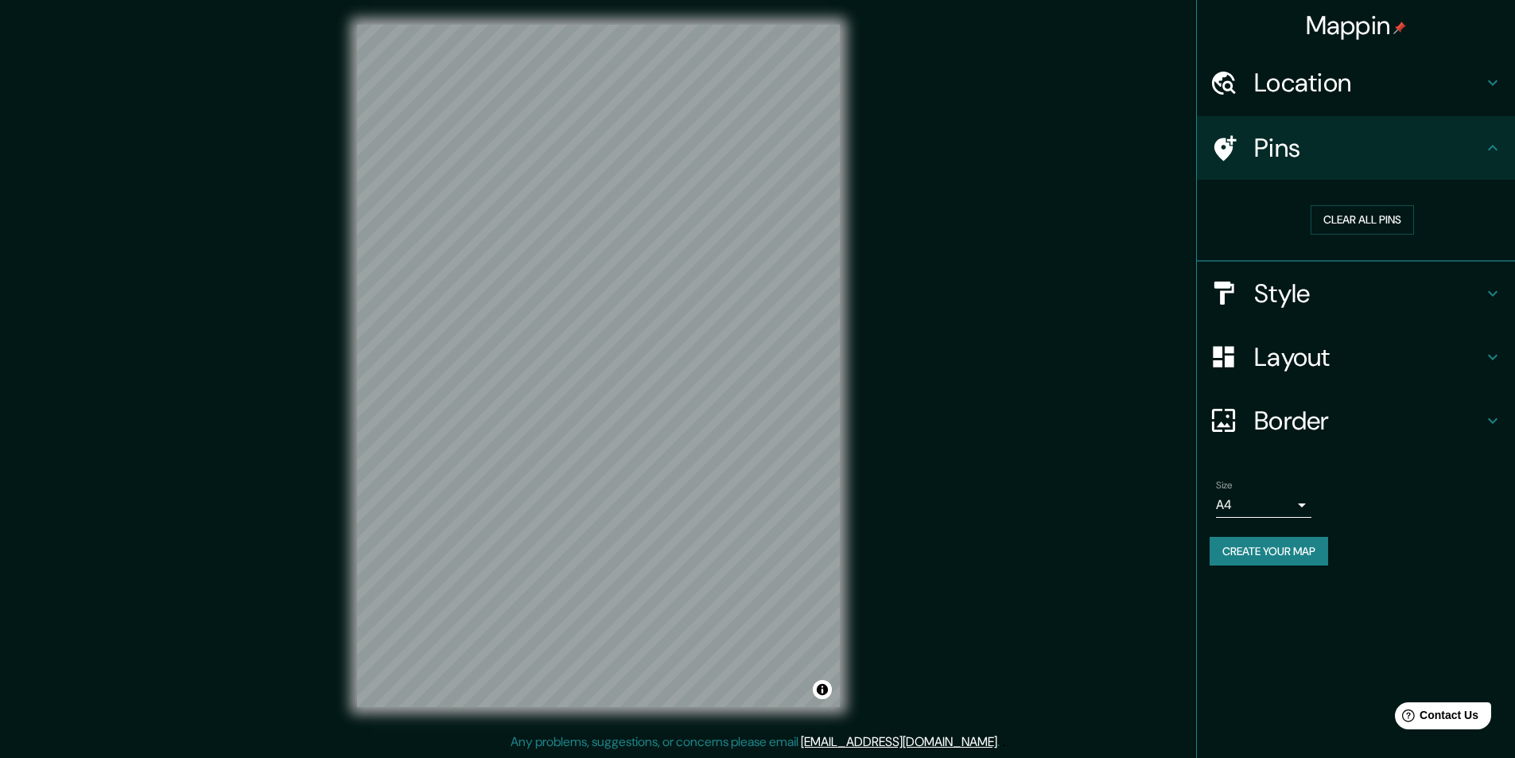
click at [1498, 145] on icon at bounding box center [1492, 147] width 19 height 19
click at [1375, 311] on div "Style" at bounding box center [1355, 294] width 318 height 64
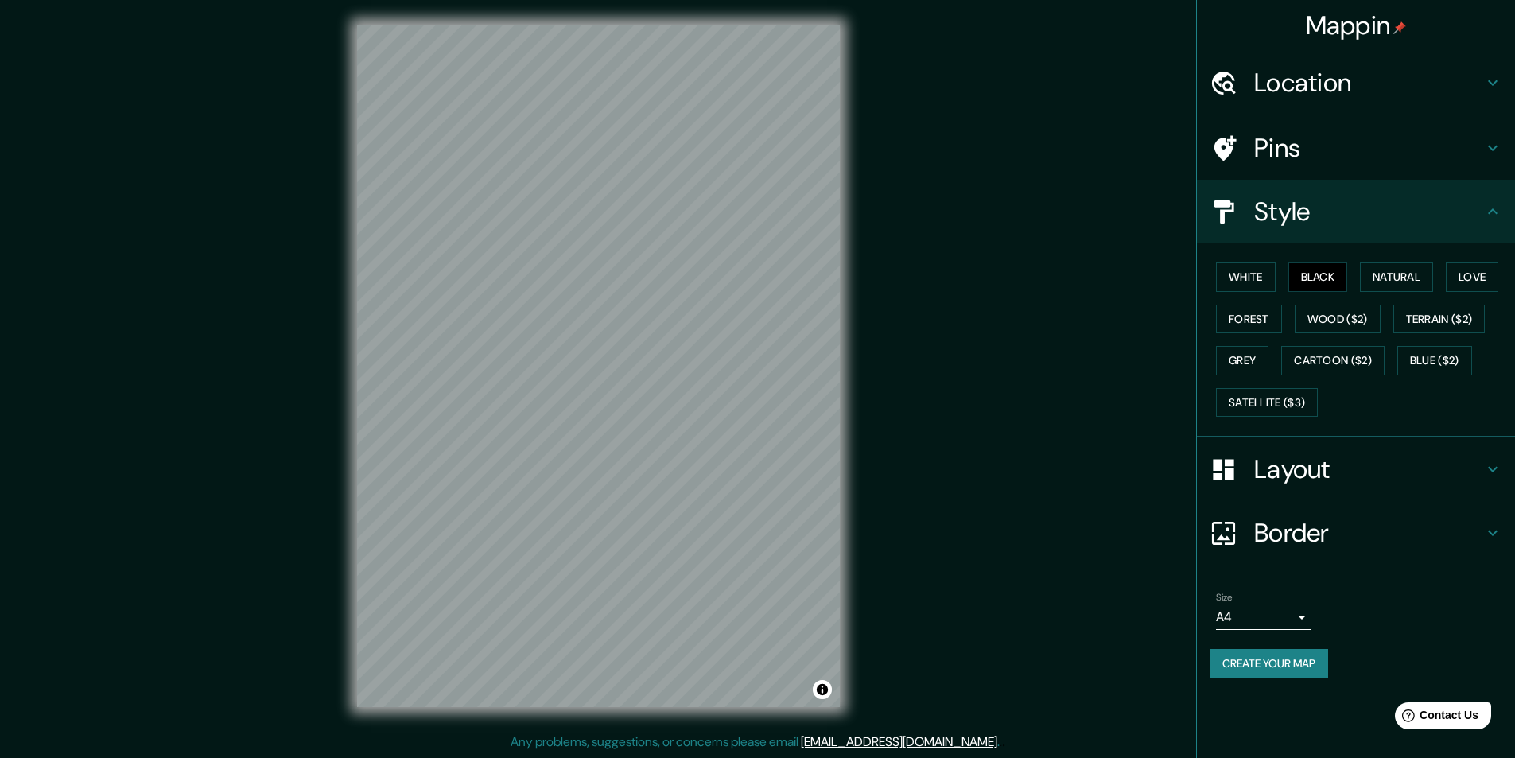
click at [1397, 489] on div "Layout" at bounding box center [1355, 469] width 318 height 64
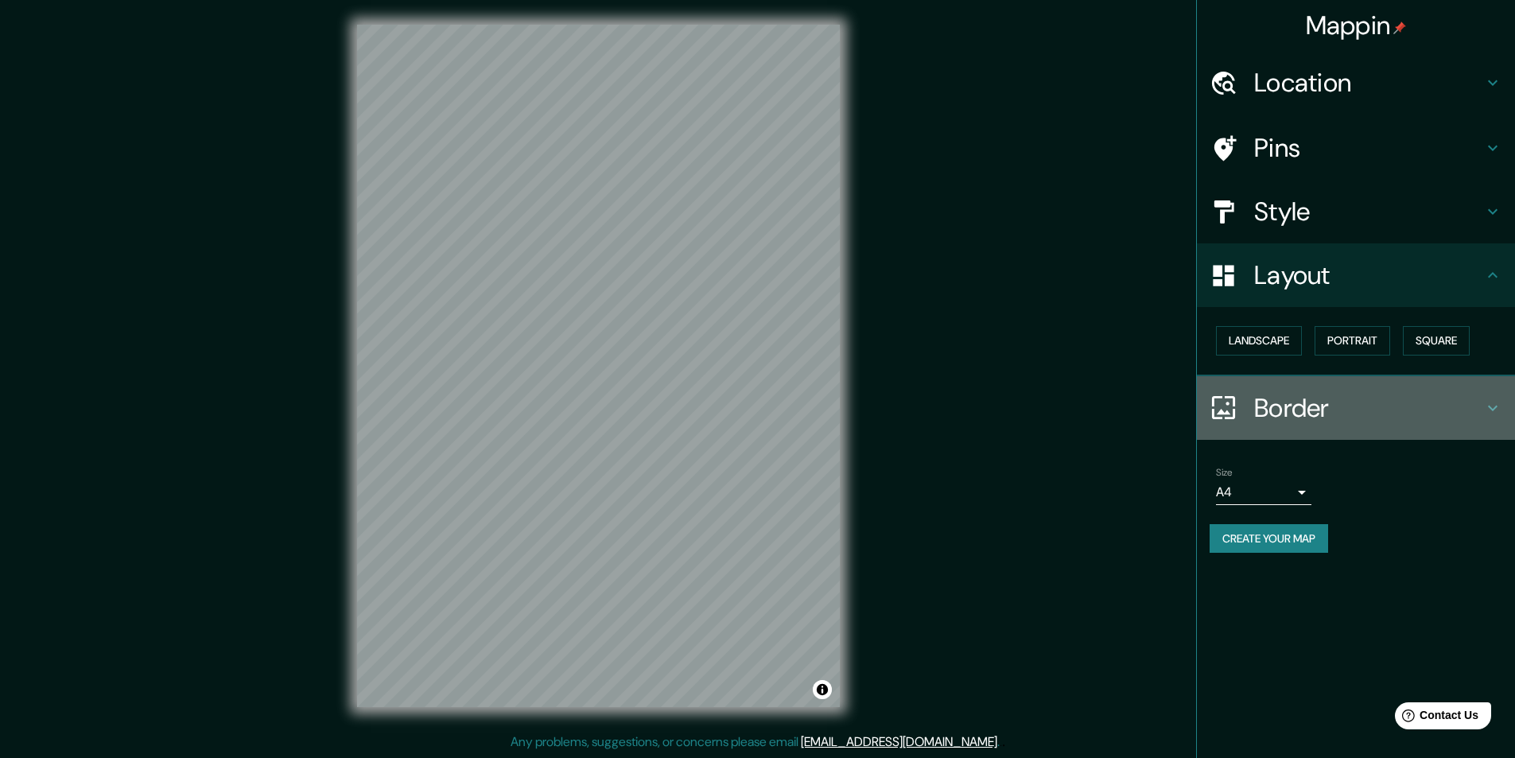
click at [1356, 413] on h4 "Border" at bounding box center [1368, 408] width 229 height 32
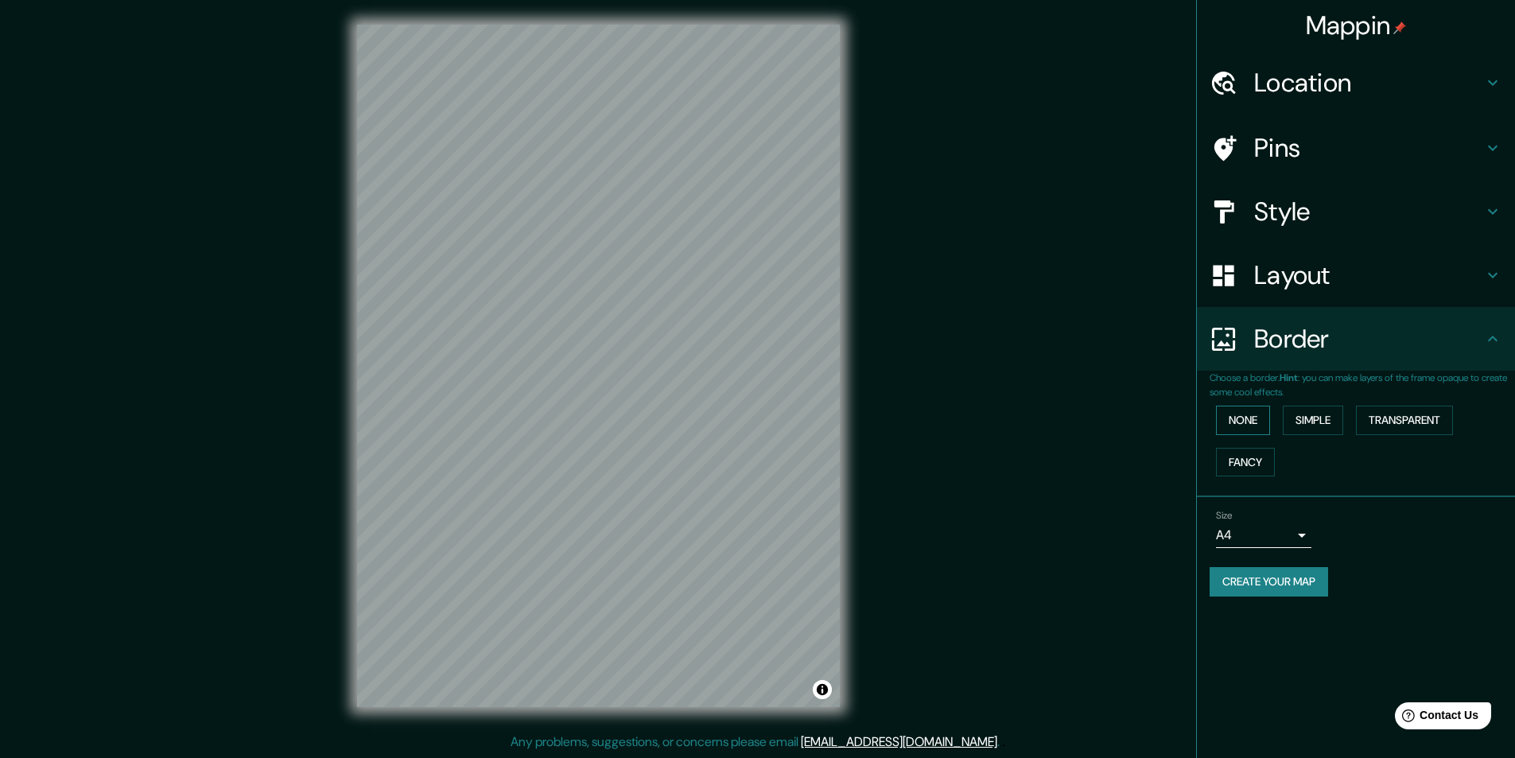
click at [1251, 421] on button "None" at bounding box center [1243, 419] width 54 height 29
click at [1237, 453] on button "Fancy" at bounding box center [1245, 462] width 59 height 29
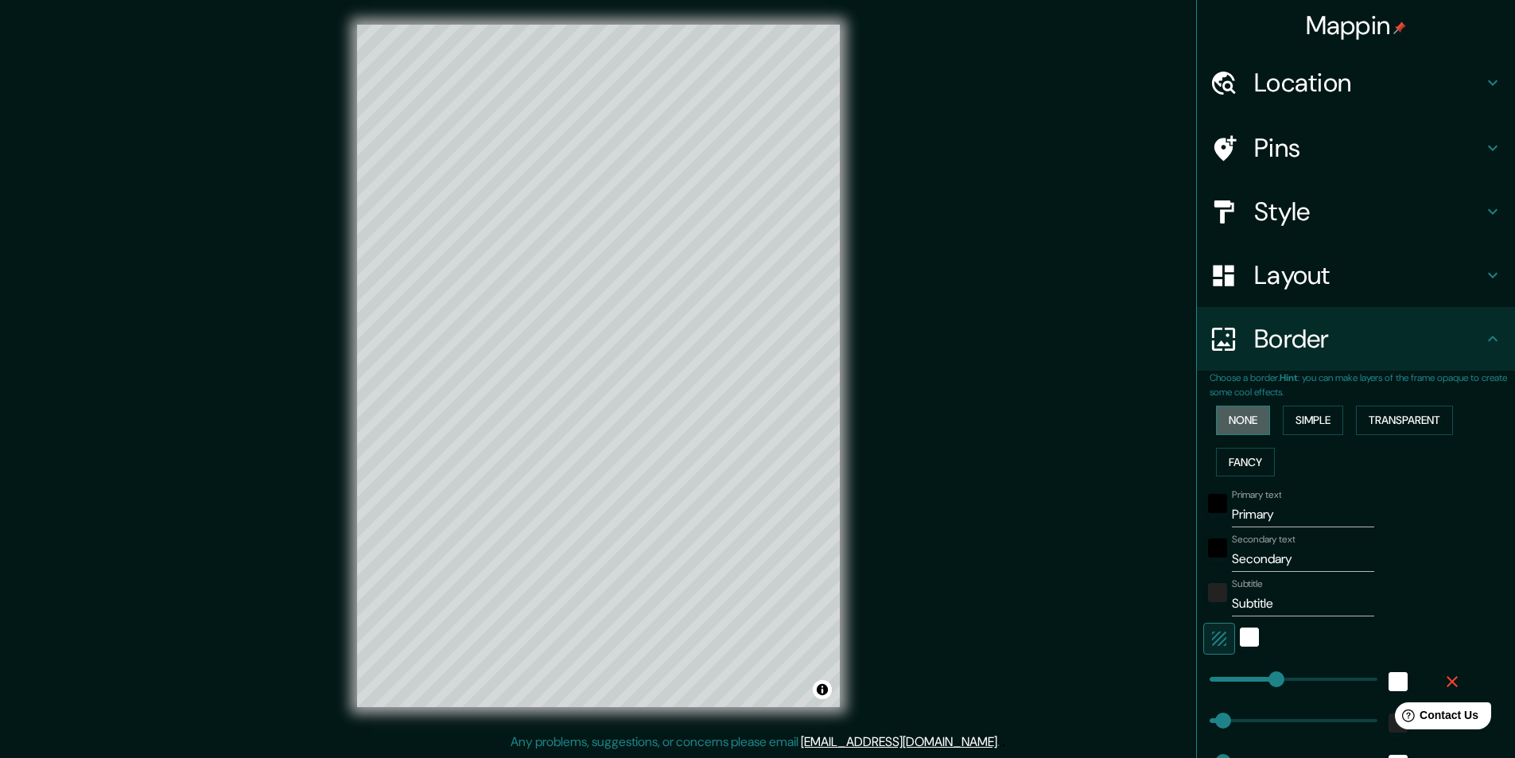
click at [1235, 416] on button "None" at bounding box center [1243, 419] width 54 height 29
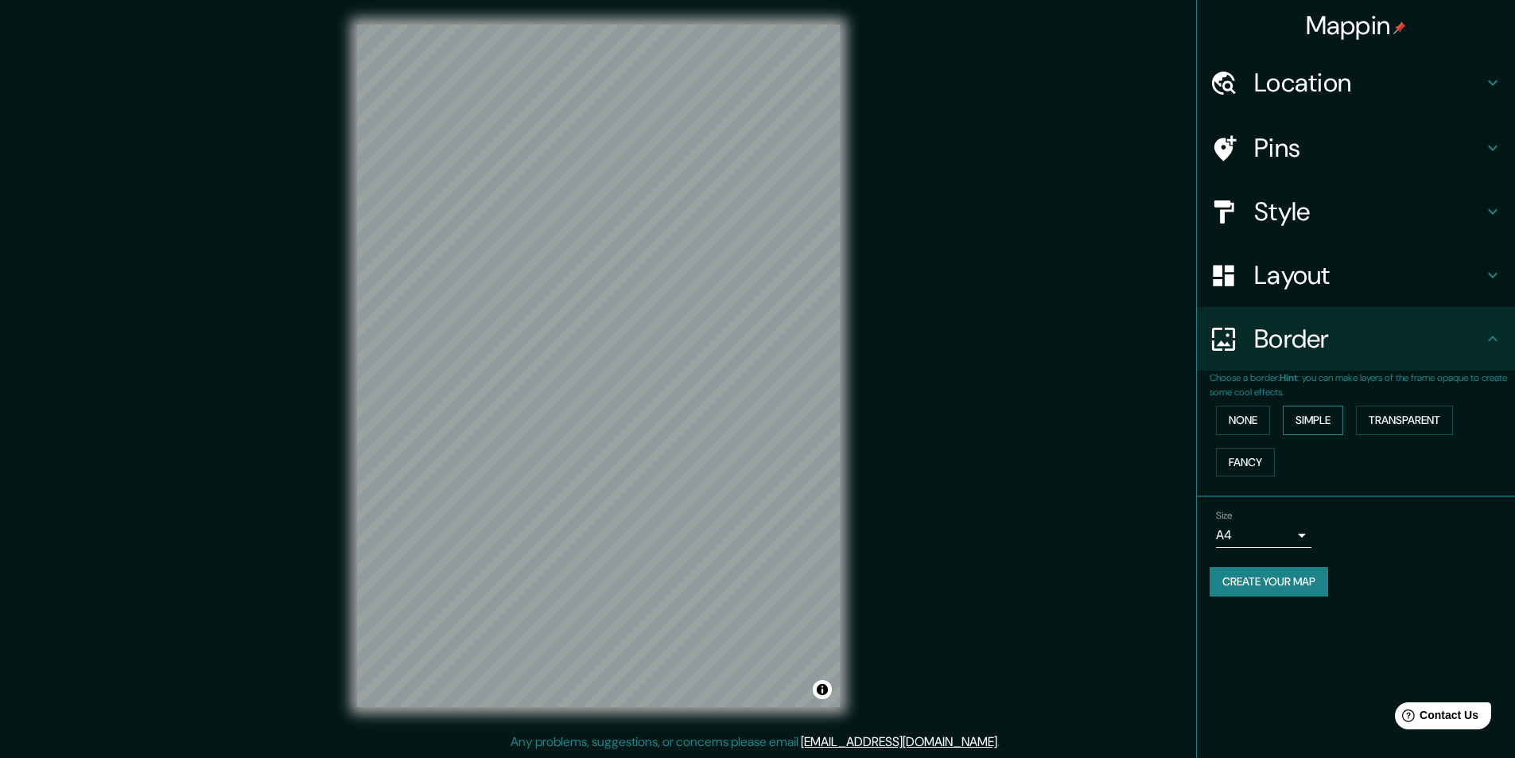
click at [1320, 415] on button "Simple" at bounding box center [1312, 419] width 60 height 29
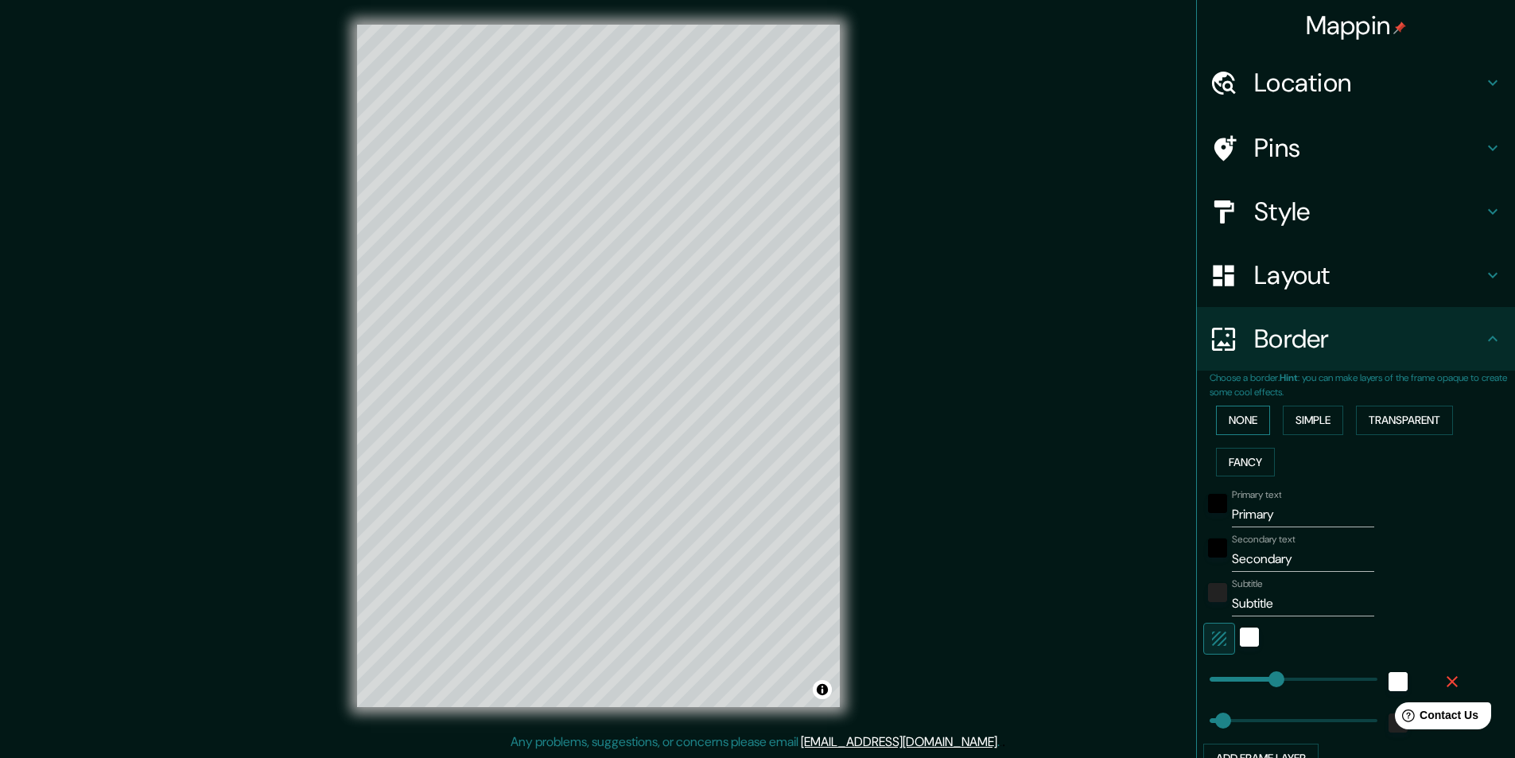
click at [1247, 418] on button "None" at bounding box center [1243, 419] width 54 height 29
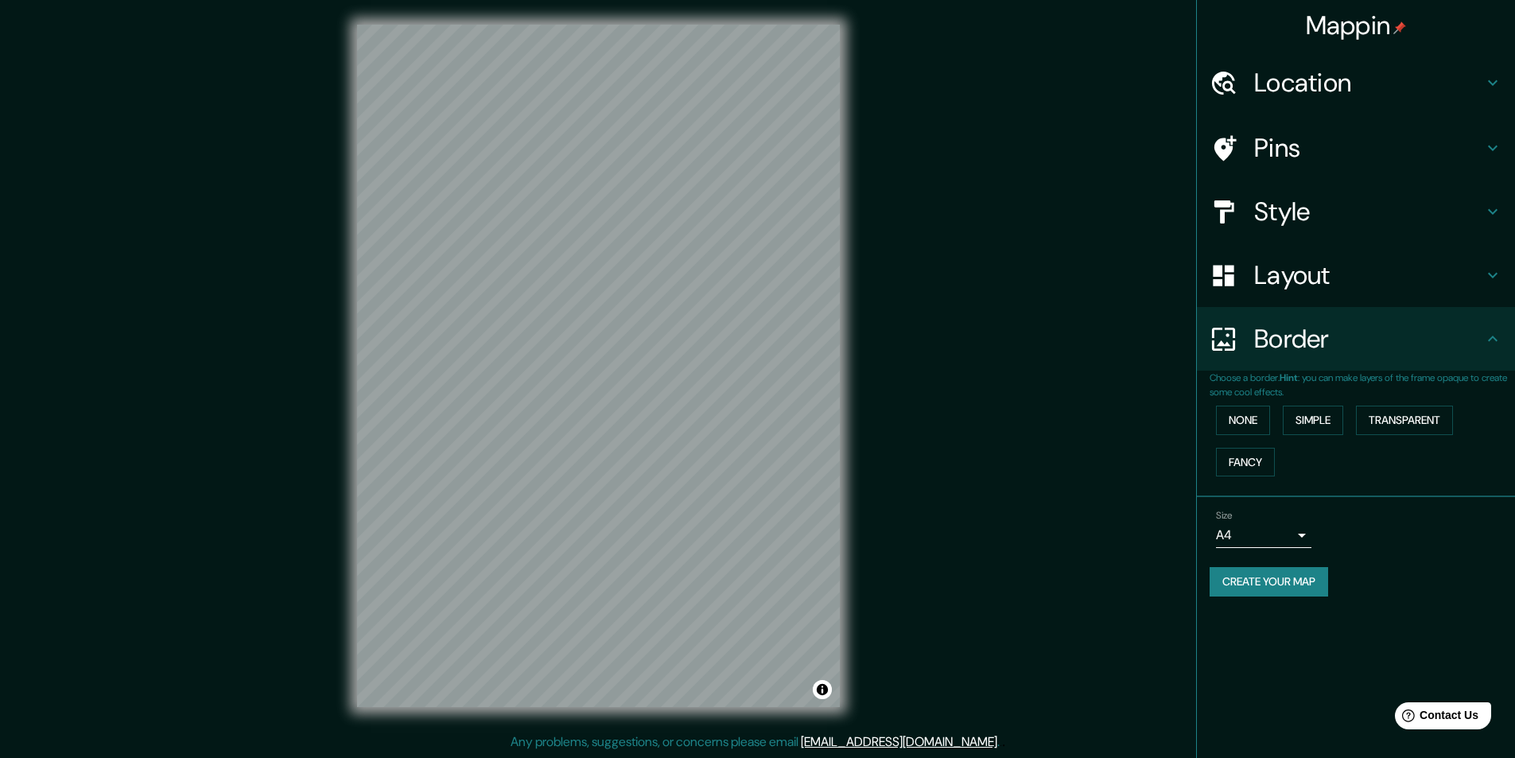
click at [1322, 625] on div "Mappin Location Claypole, Provincia de Buenos Aires, Argentina Pins Style Layou…" at bounding box center [1355, 379] width 319 height 758
click at [1294, 536] on body "Mappin Location Claypole, Provincia de Buenos Aires, Argentina Pins Style Layou…" at bounding box center [763, 378] width 1526 height 758
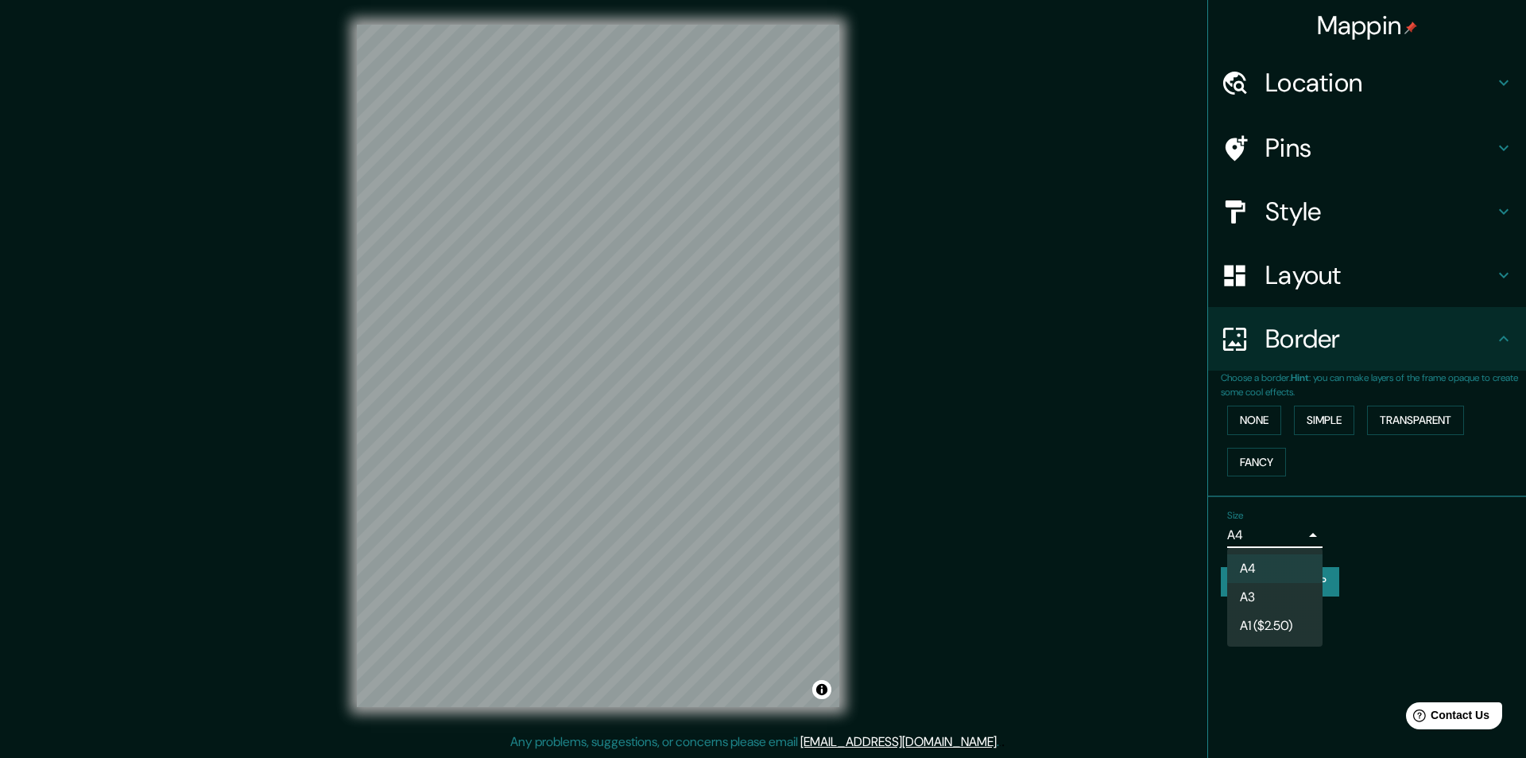
click at [1268, 618] on li "A1 ($2.50)" at bounding box center [1275, 625] width 95 height 29
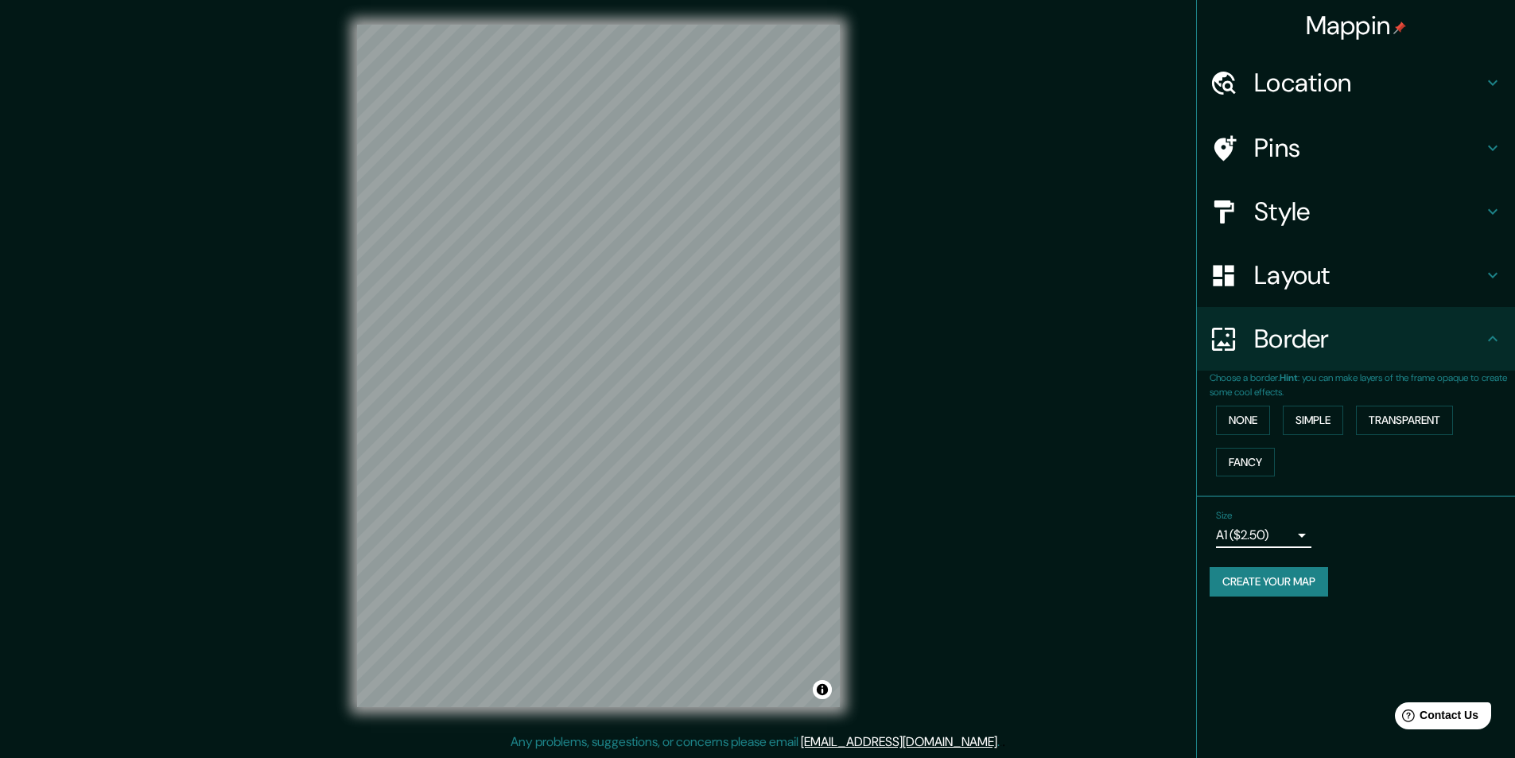
click at [1289, 530] on body "Mappin Location Claypole, Provincia de Buenos Aires, Argentina Pins Style Layou…" at bounding box center [757, 378] width 1515 height 758
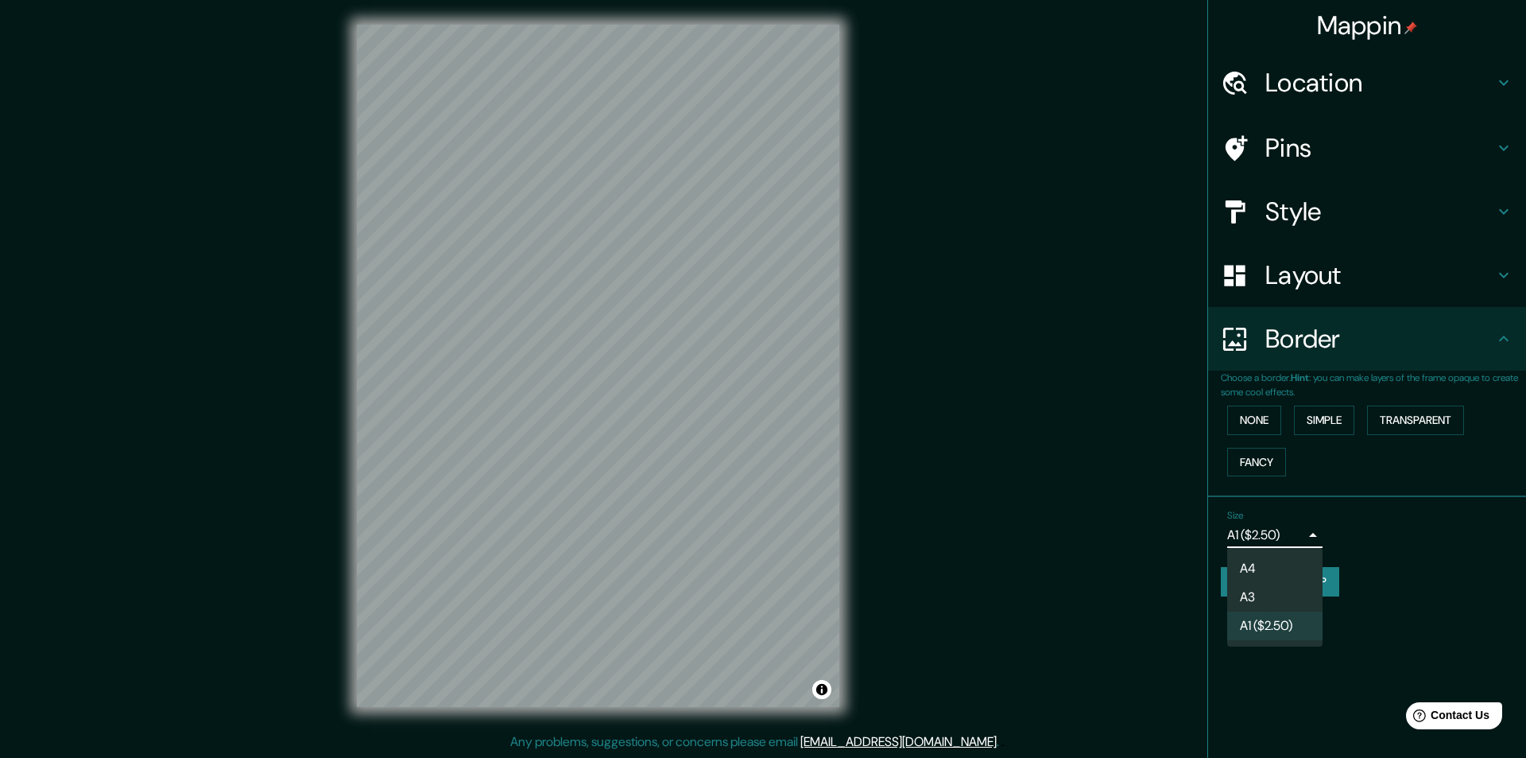
click at [1265, 589] on li "A3" at bounding box center [1275, 597] width 95 height 29
type input "a4"
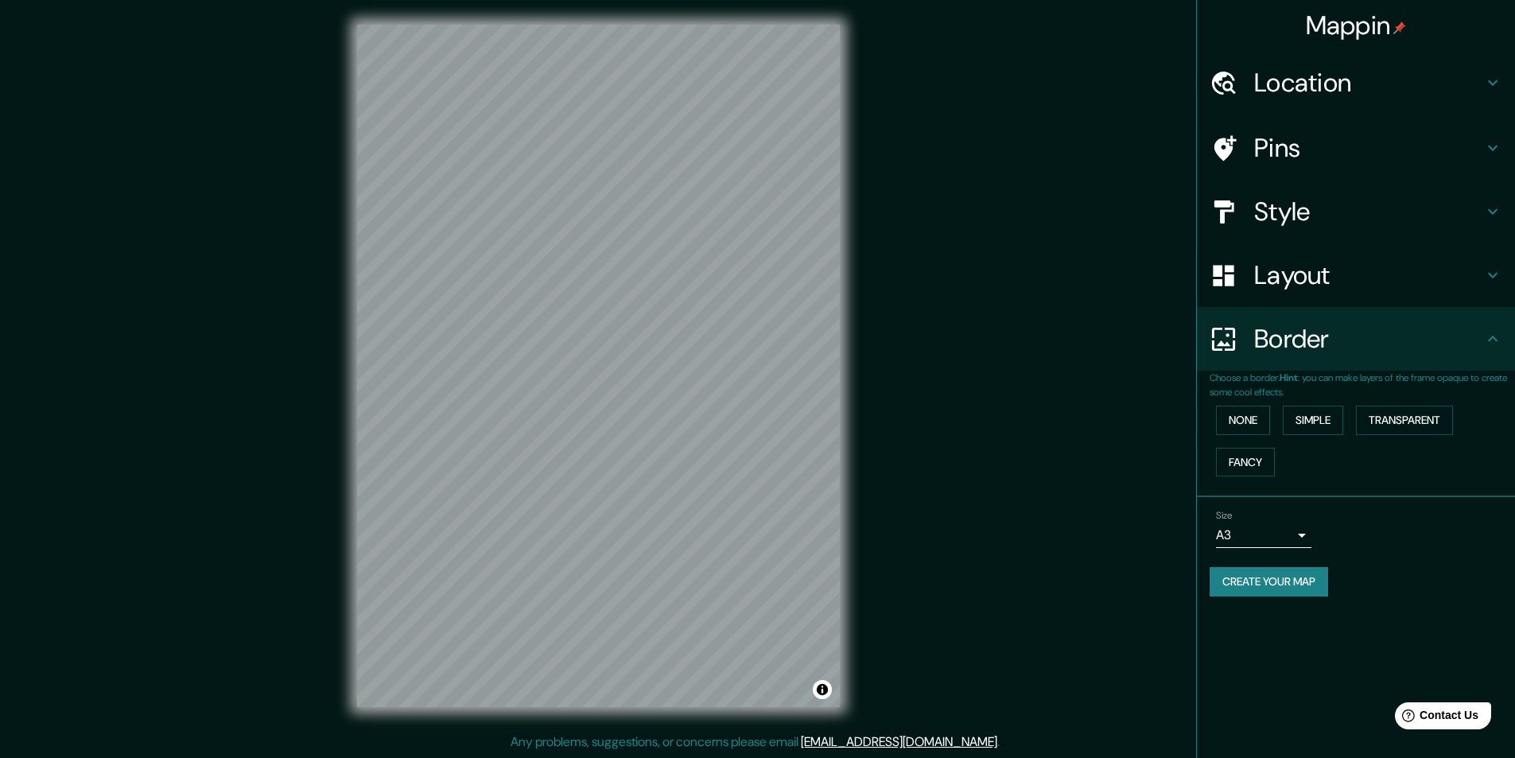
click at [1271, 673] on div "Mappin Location Claypole, Provincia de Buenos Aires, Argentina Pins Style Layou…" at bounding box center [1355, 379] width 319 height 758
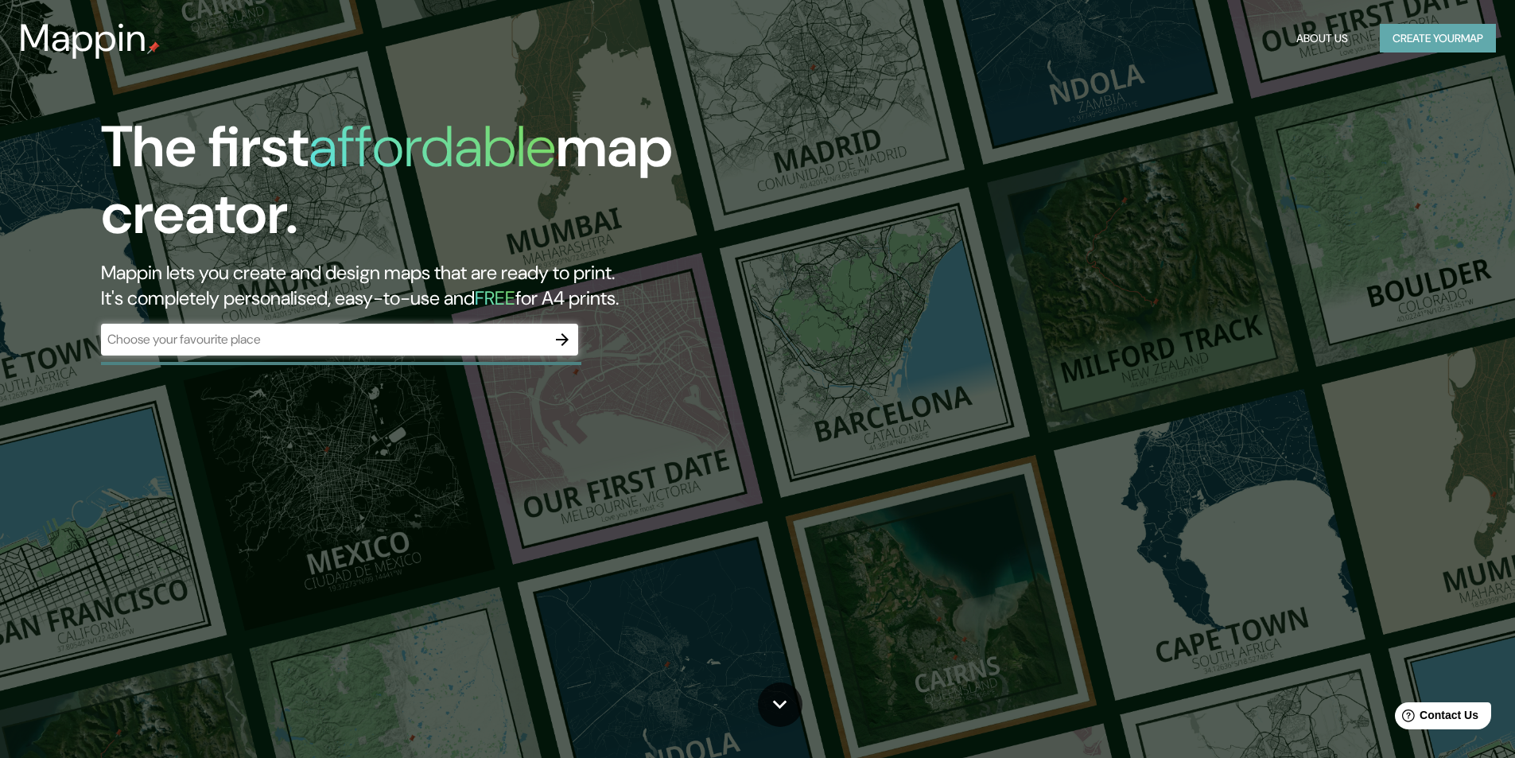
click at [1414, 39] on button "Create your map" at bounding box center [1437, 38] width 116 height 29
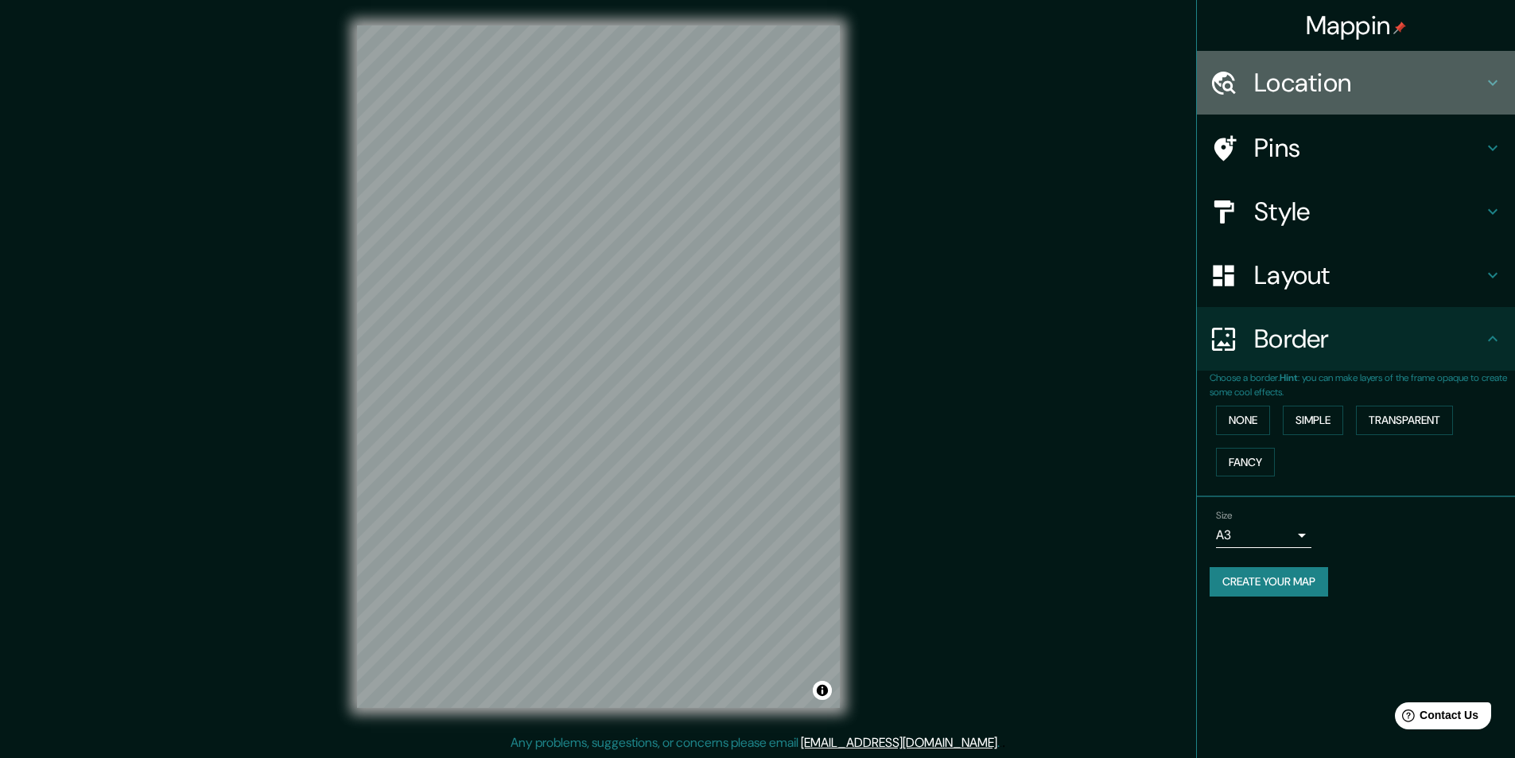
click at [1298, 69] on h4 "Location" at bounding box center [1368, 83] width 229 height 32
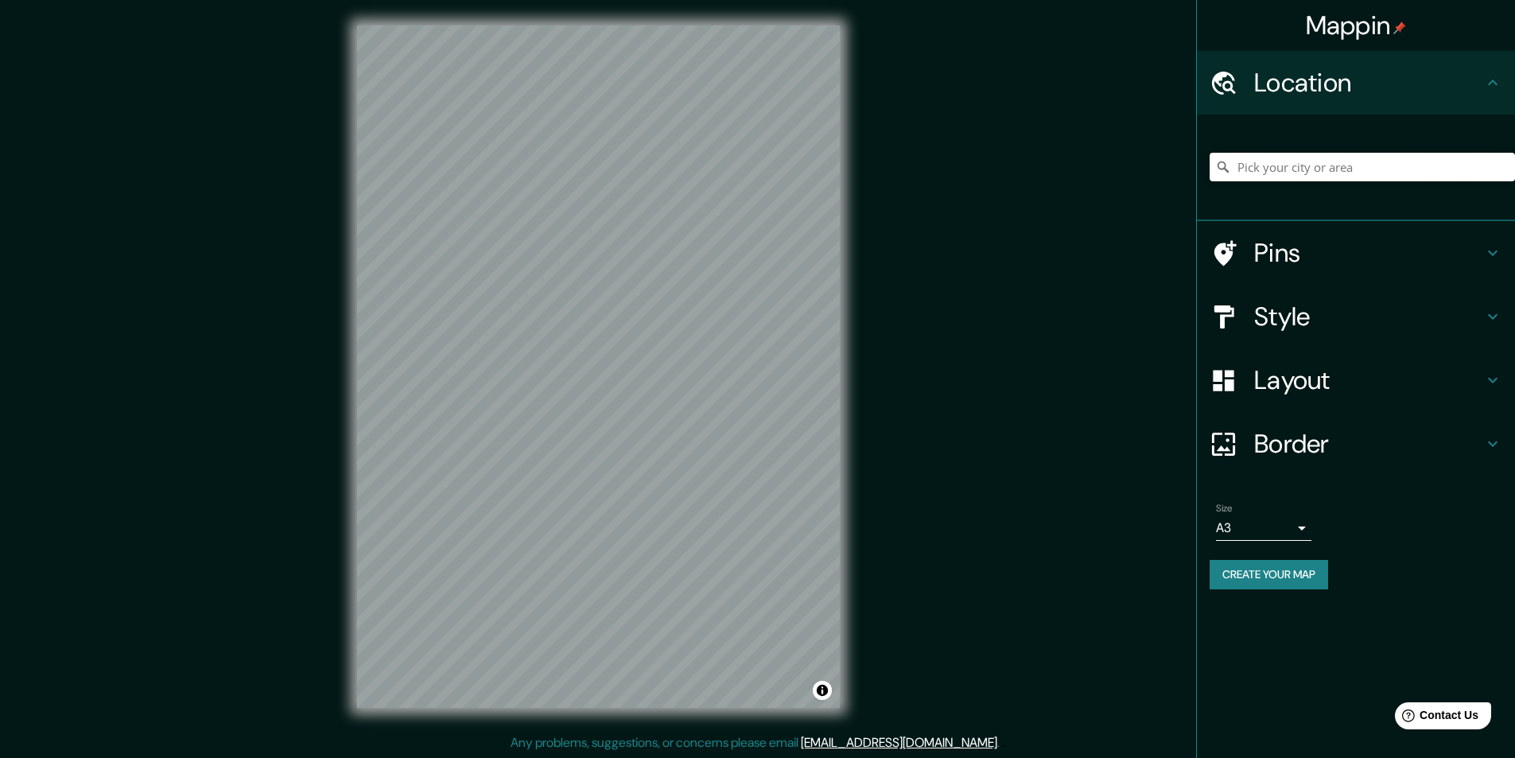
click at [1268, 158] on input "Pick your city or area" at bounding box center [1361, 167] width 305 height 29
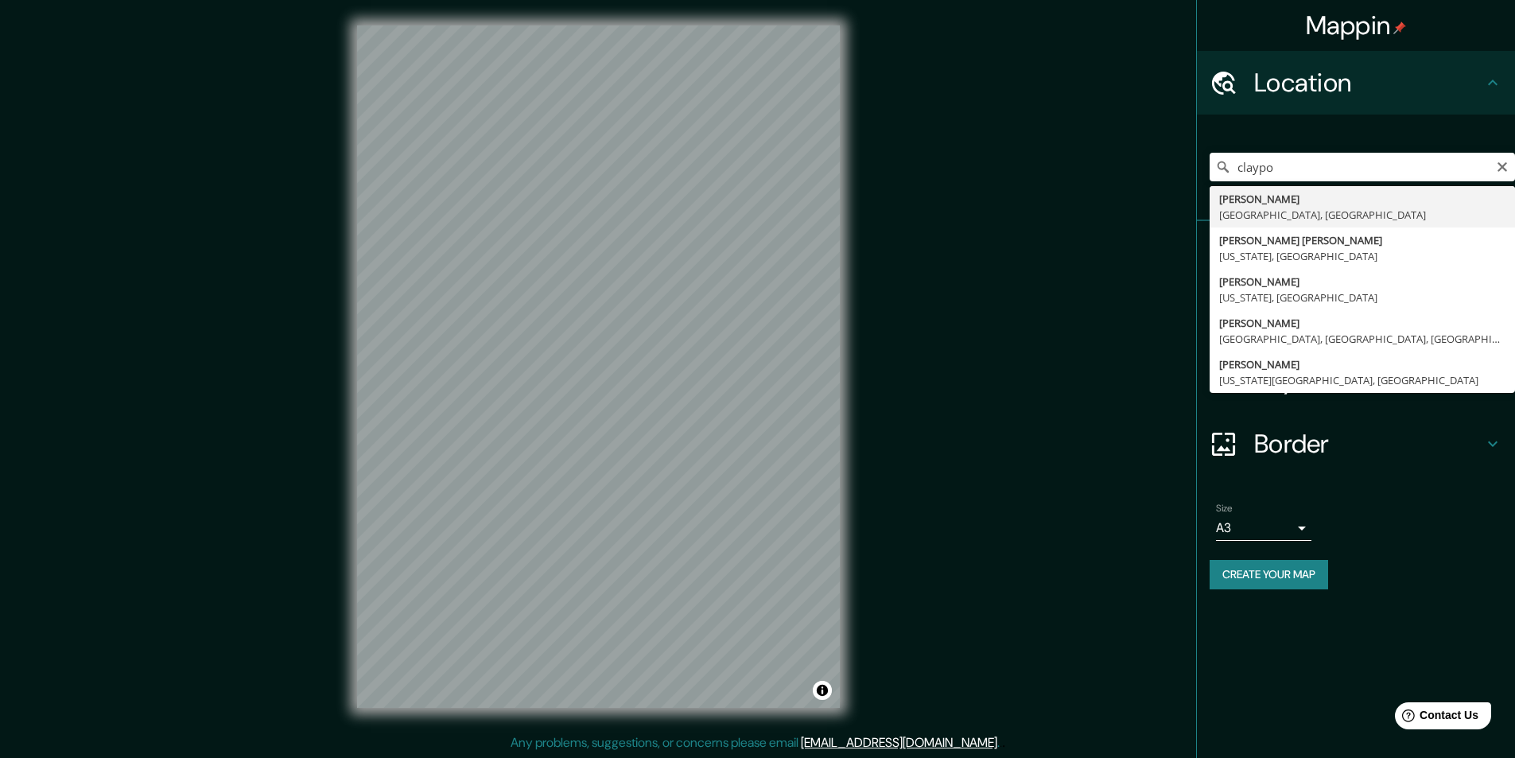
type input "[GEOGRAPHIC_DATA], [GEOGRAPHIC_DATA], [GEOGRAPHIC_DATA]"
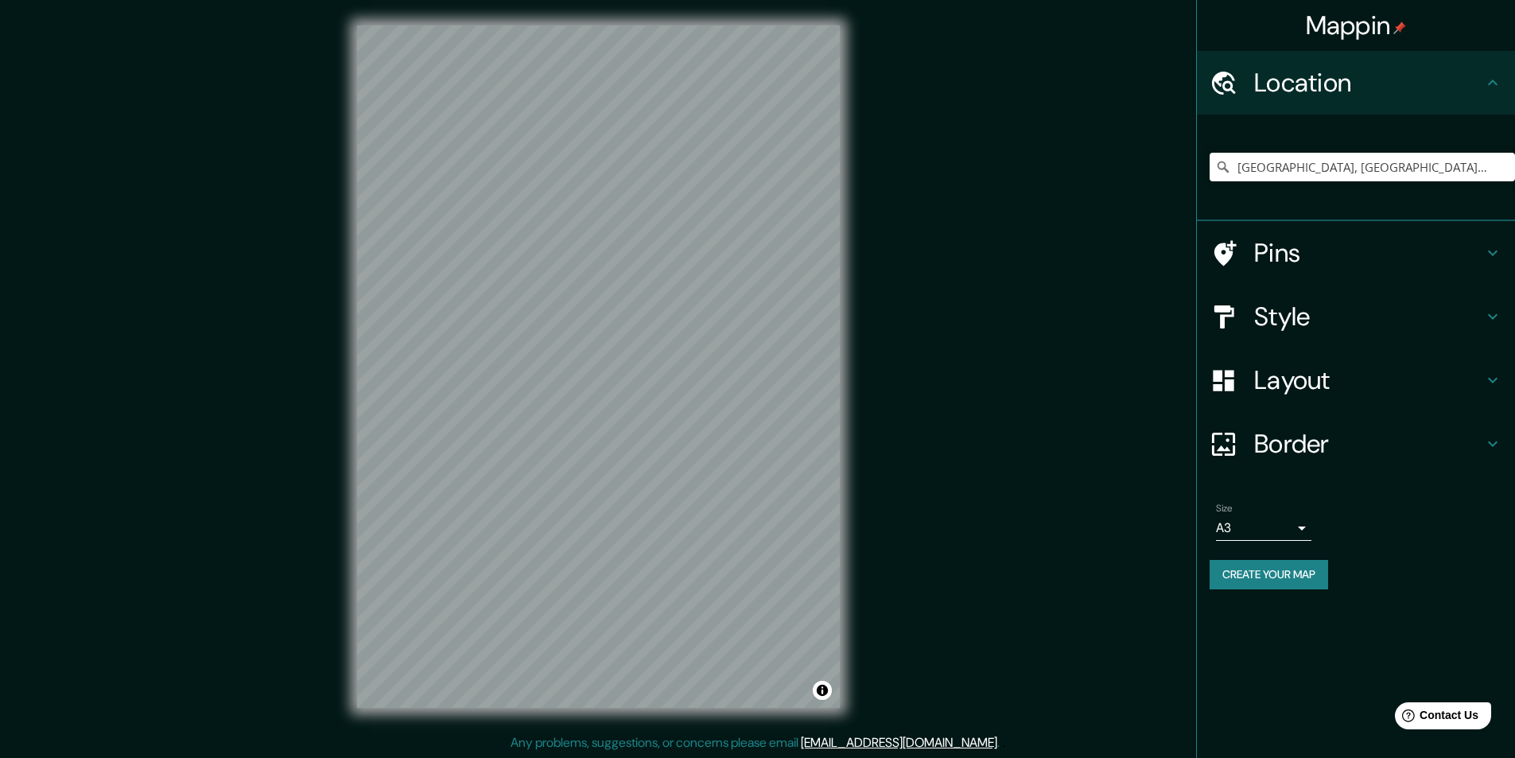
click at [1238, 564] on button "Create your map" at bounding box center [1268, 574] width 118 height 29
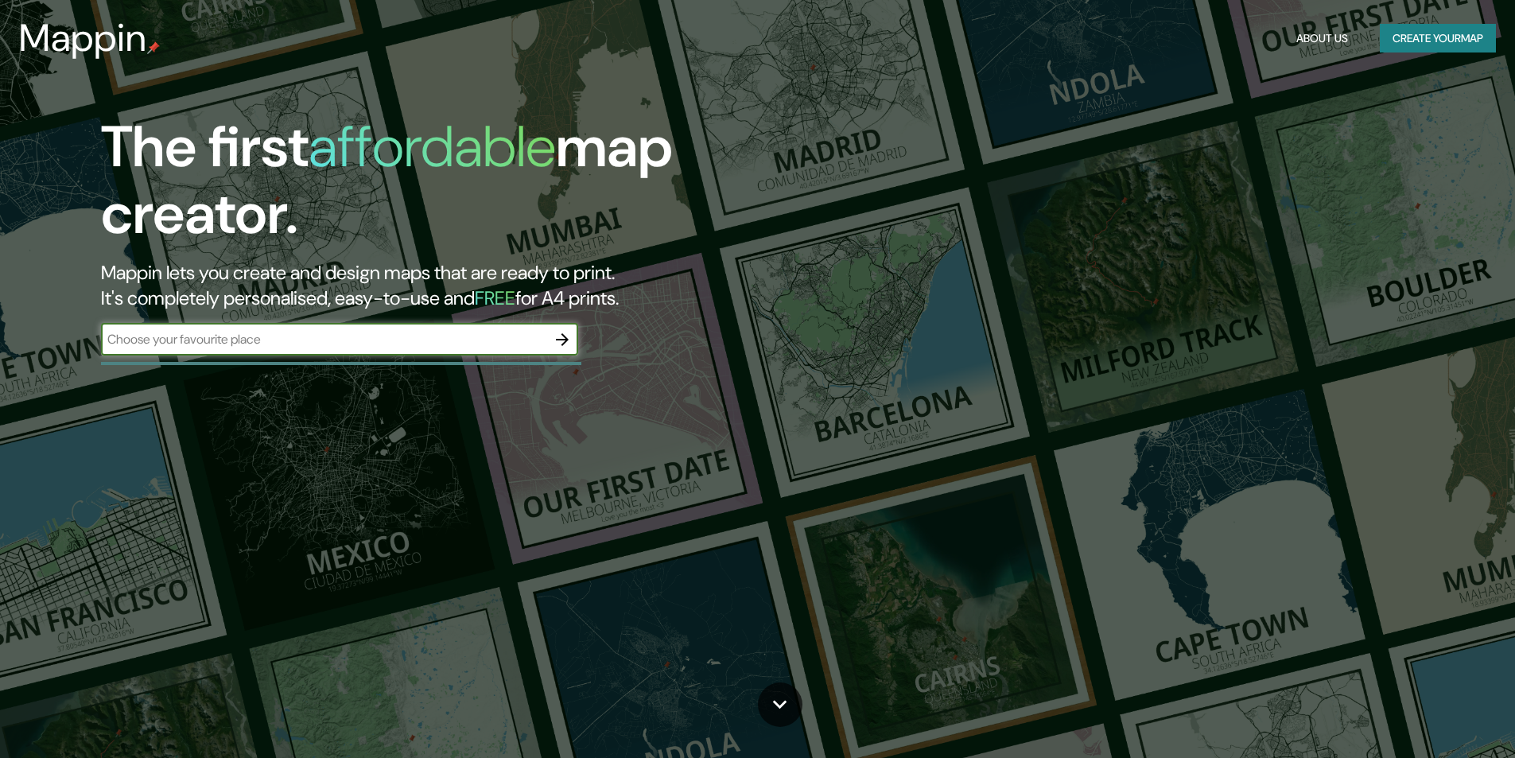
click at [382, 340] on input "text" at bounding box center [323, 339] width 445 height 18
type input "claypole"
click at [566, 340] on icon "button" at bounding box center [562, 339] width 13 height 13
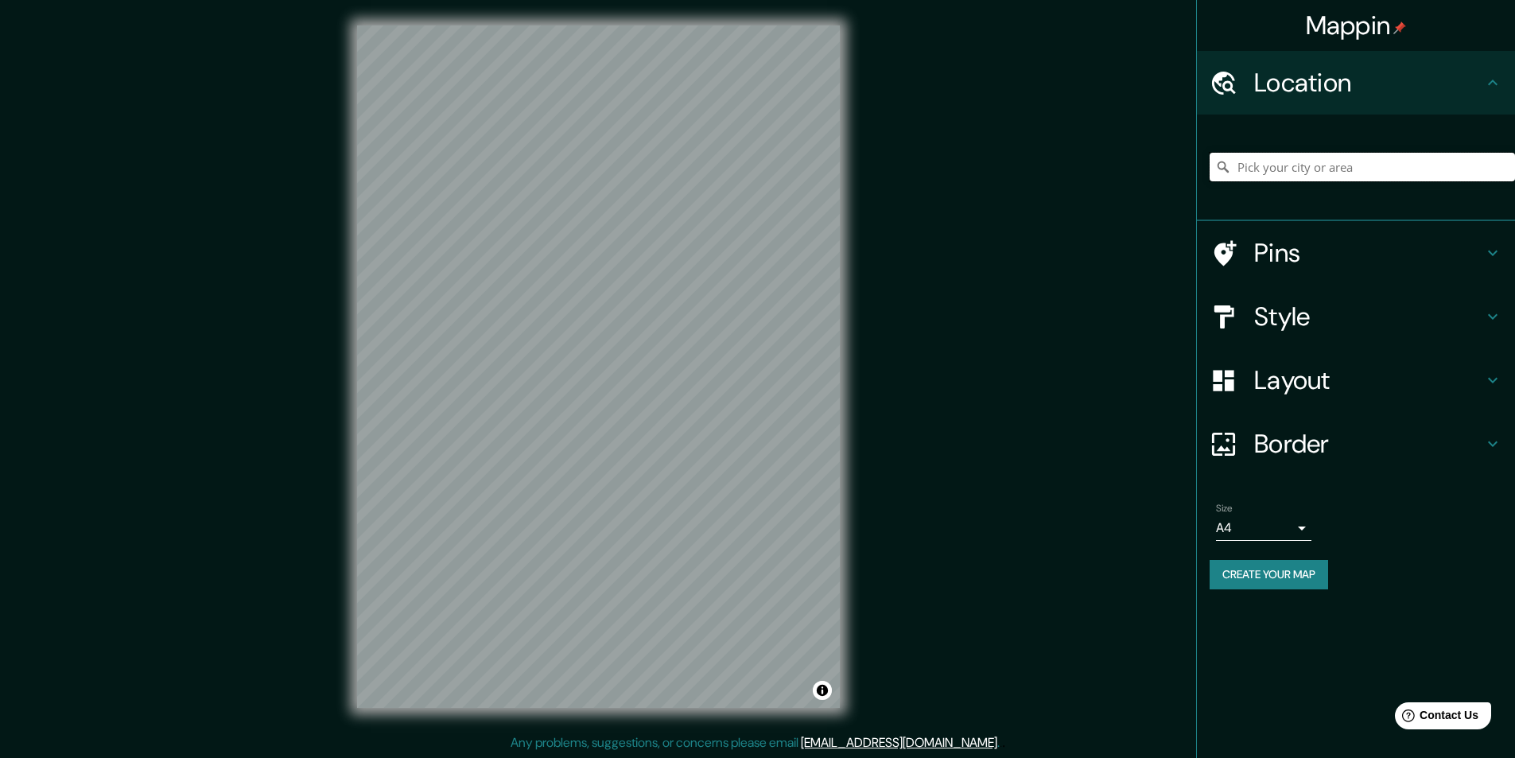
click at [1297, 178] on input "Pick your city or area" at bounding box center [1361, 167] width 305 height 29
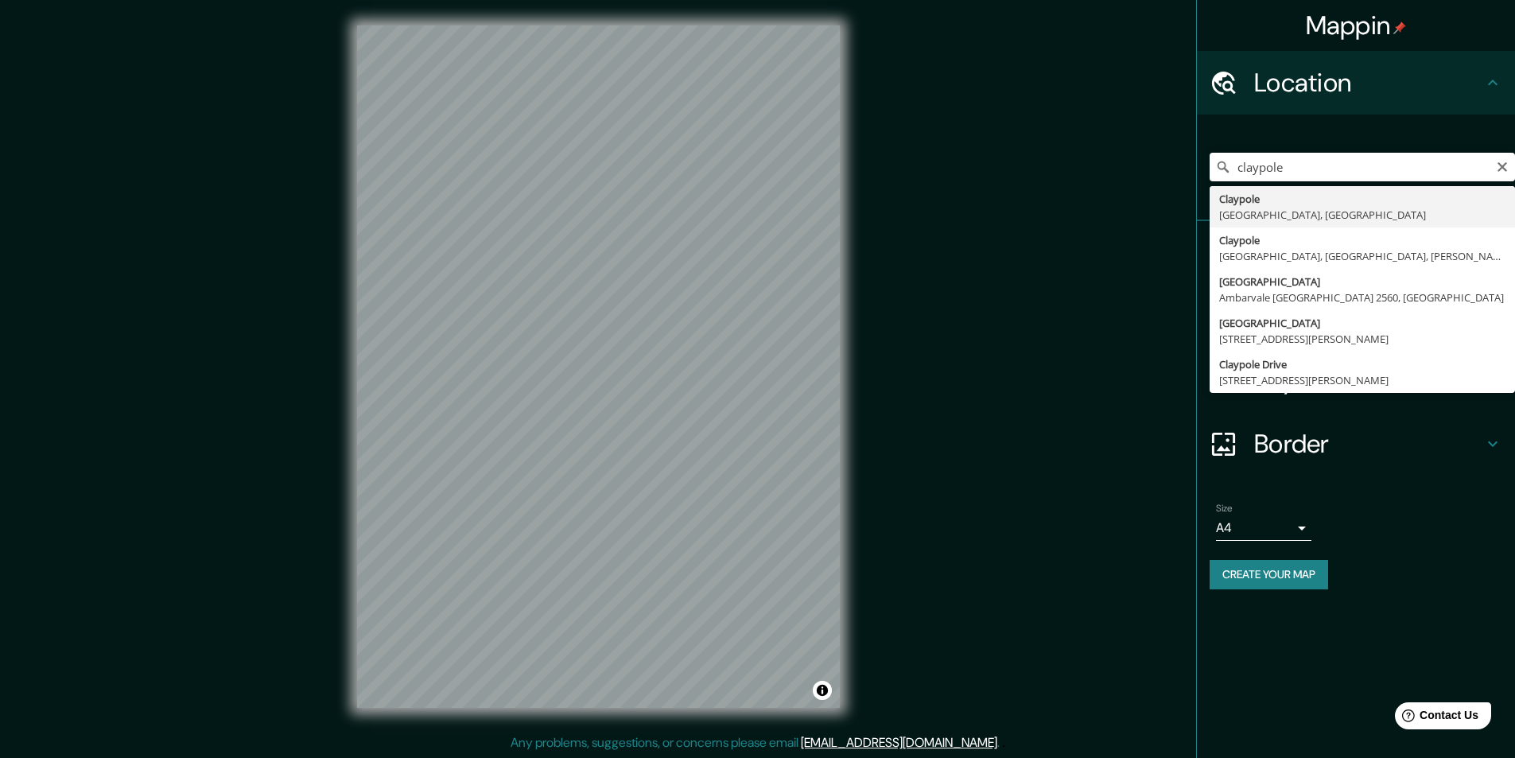
click at [1273, 181] on div "claypole [GEOGRAPHIC_DATA] [GEOGRAPHIC_DATA], [GEOGRAPHIC_DATA] [GEOGRAPHIC_DAT…" at bounding box center [1361, 167] width 305 height 80
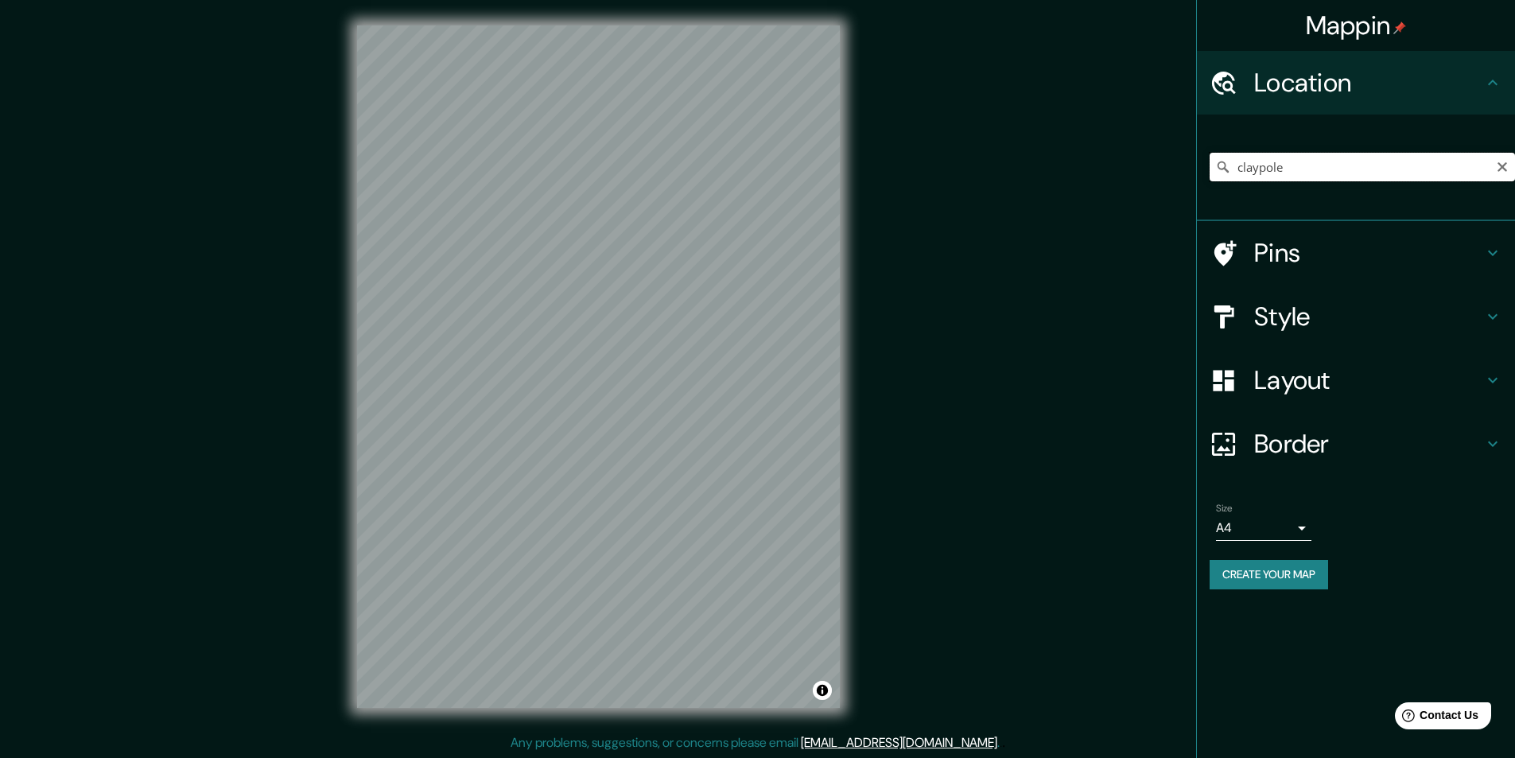
click at [1297, 169] on input "claypole" at bounding box center [1361, 167] width 305 height 29
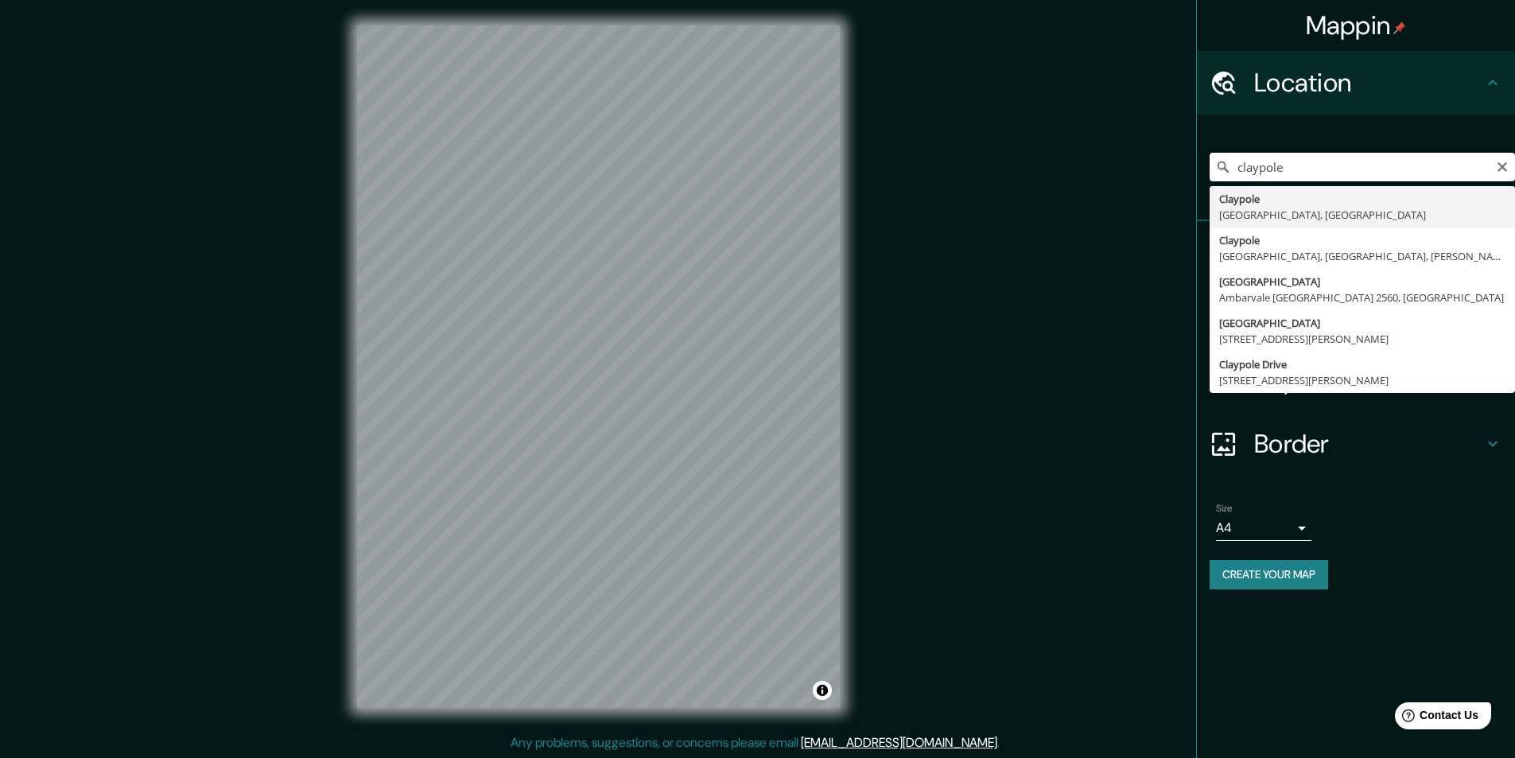
type input "[GEOGRAPHIC_DATA], [GEOGRAPHIC_DATA], [GEOGRAPHIC_DATA]"
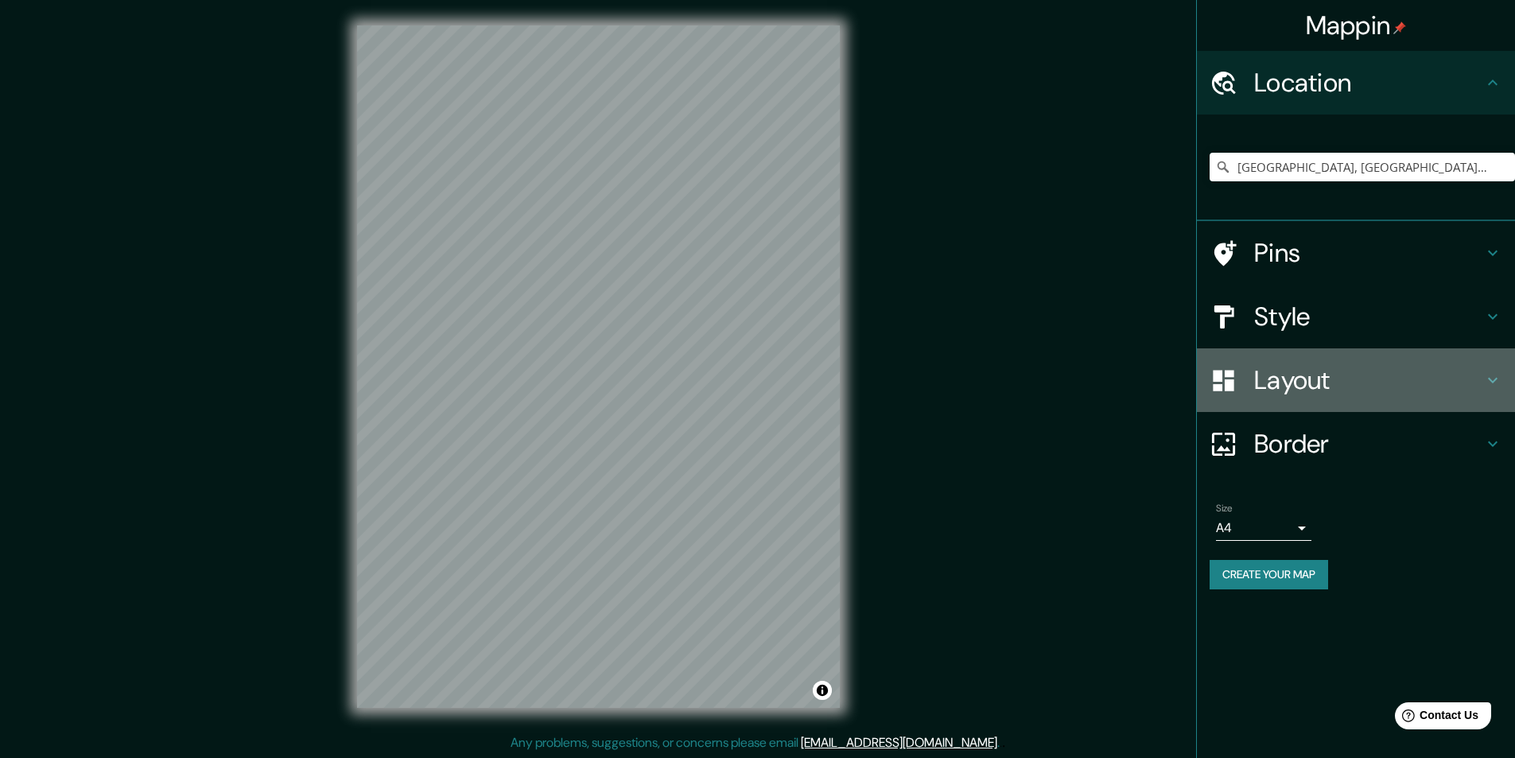
click at [1309, 372] on h4 "Layout" at bounding box center [1368, 380] width 229 height 32
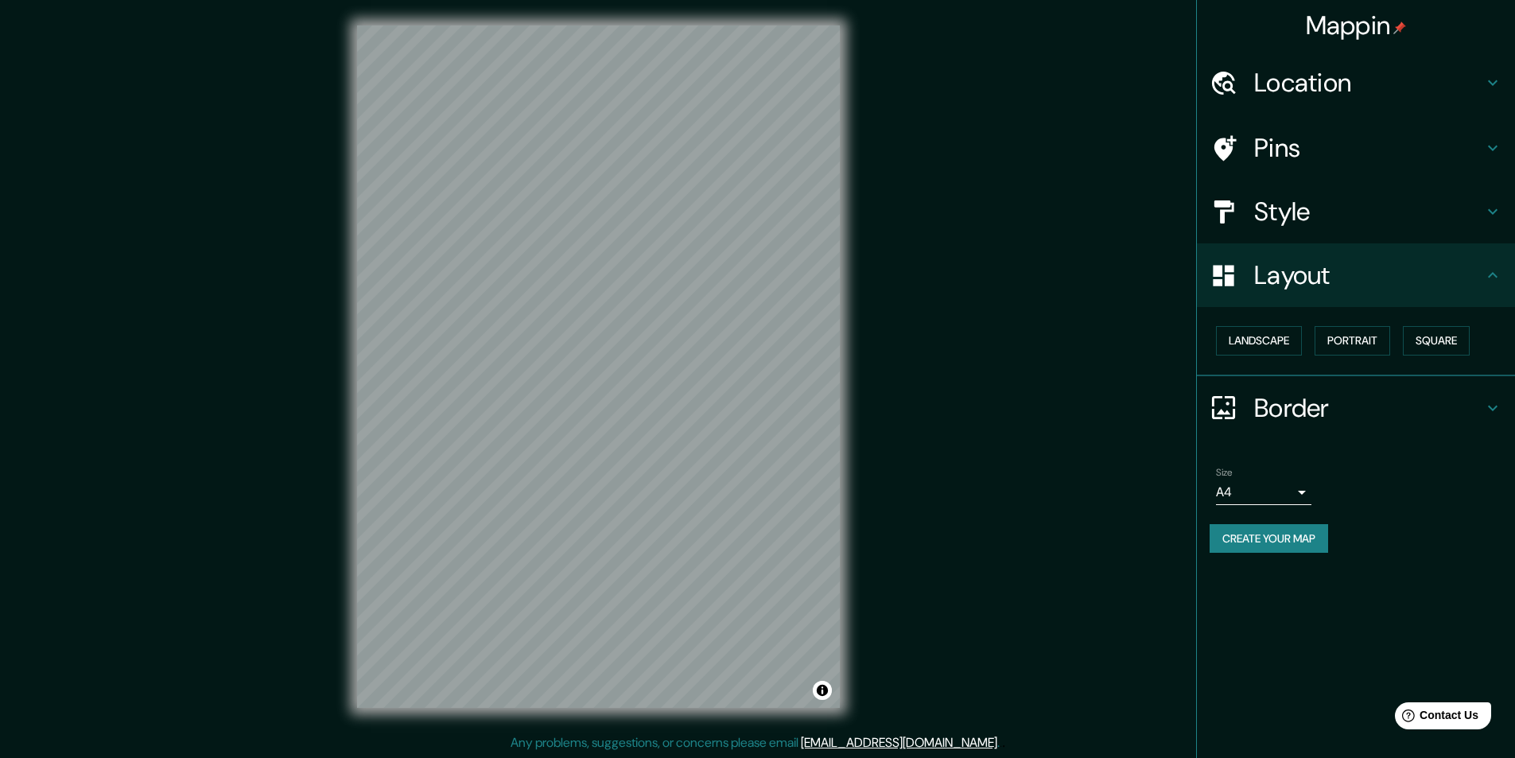
click at [1318, 280] on h4 "Layout" at bounding box center [1368, 275] width 229 height 32
click at [1297, 394] on h4 "Border" at bounding box center [1368, 408] width 229 height 32
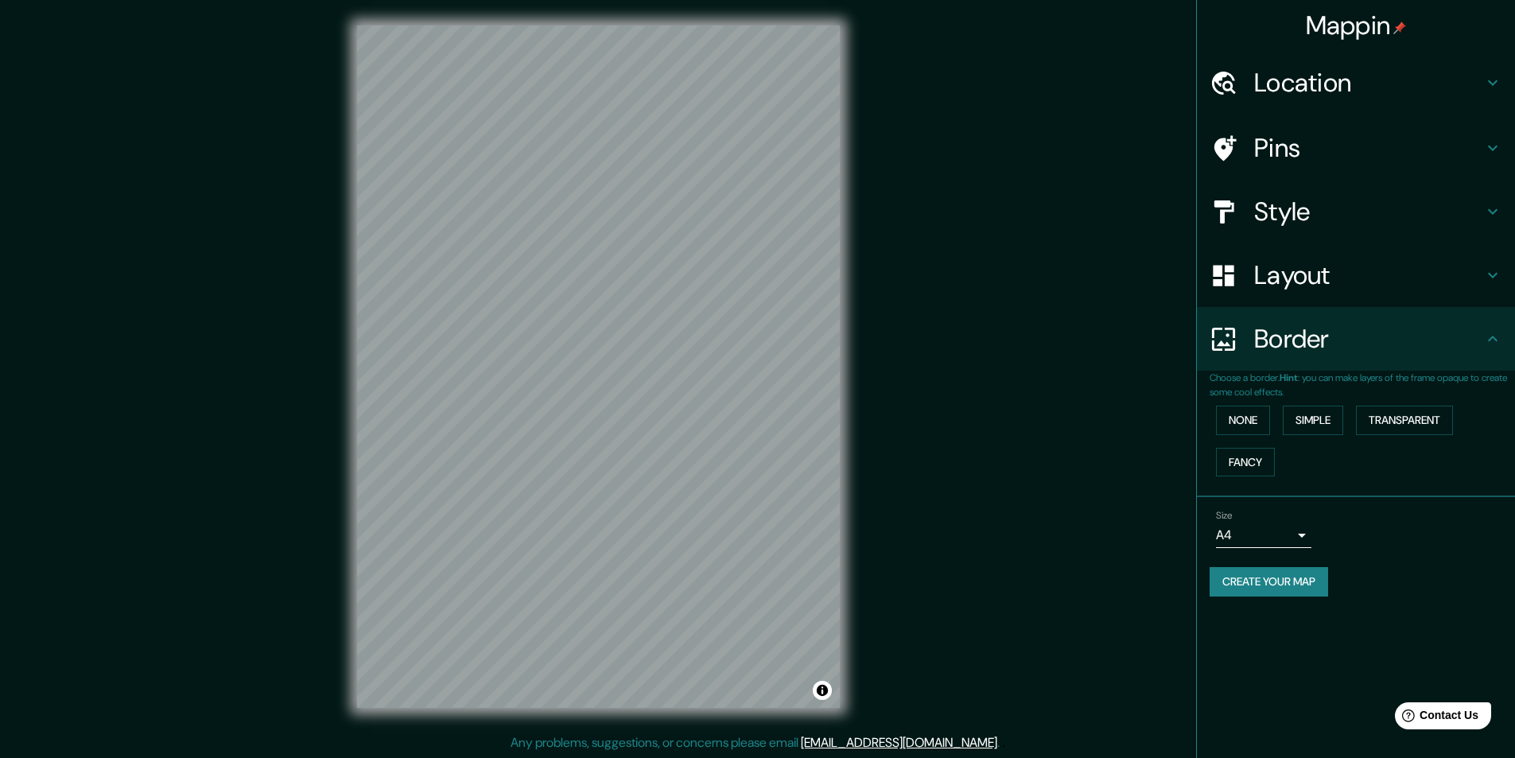
click at [1309, 334] on h4 "Border" at bounding box center [1368, 339] width 229 height 32
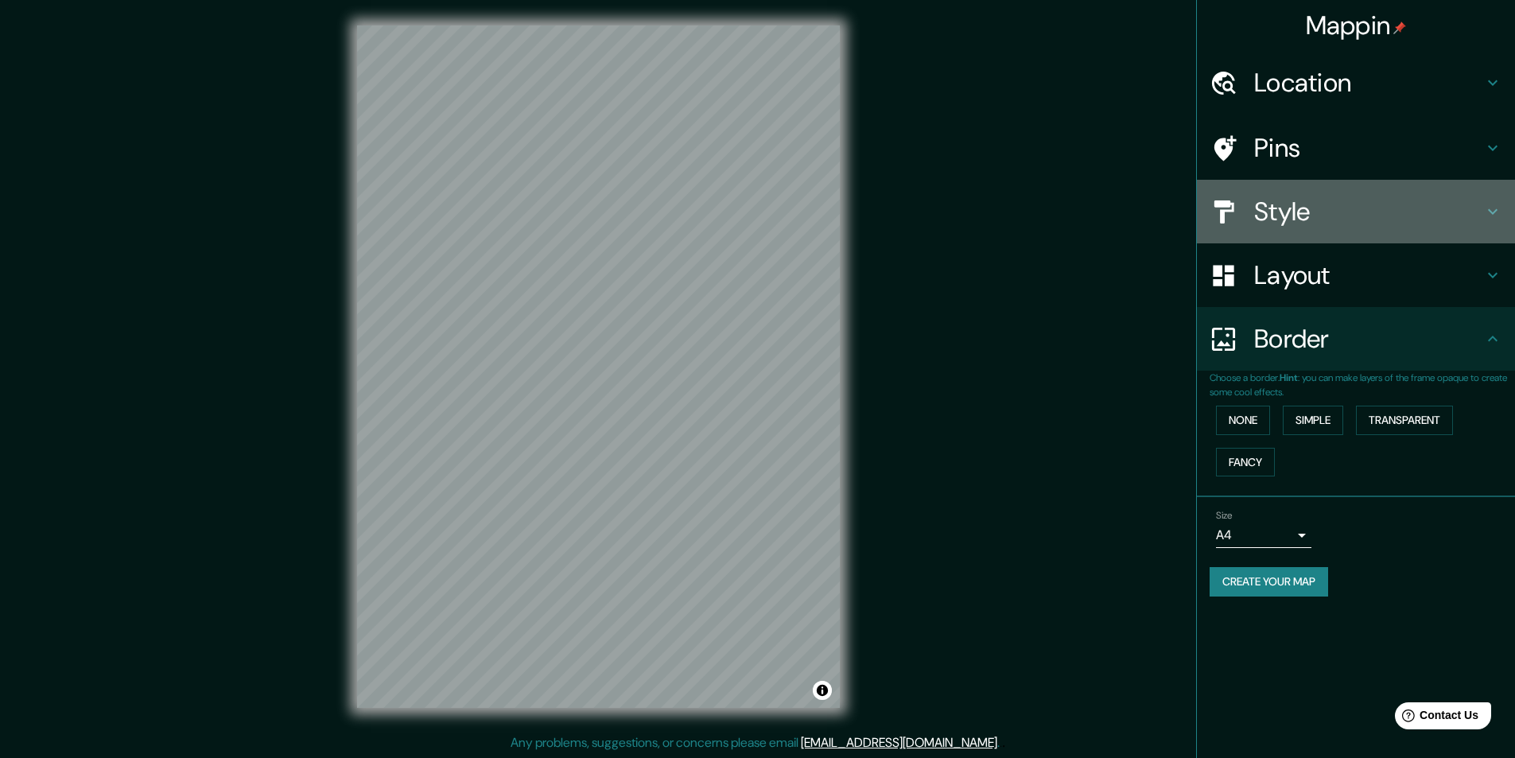
click at [1303, 197] on h4 "Style" at bounding box center [1368, 212] width 229 height 32
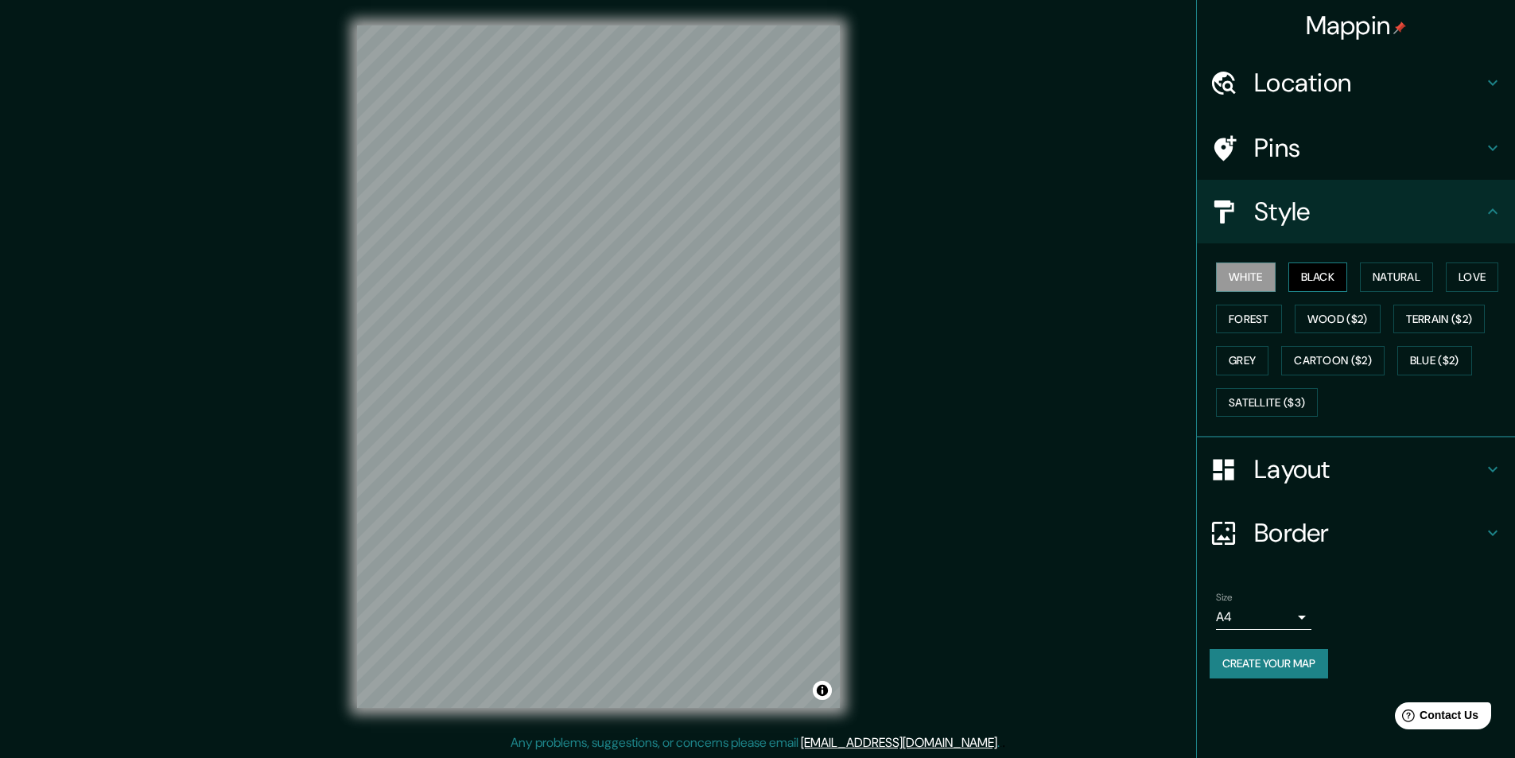
click at [1327, 267] on button "Black" at bounding box center [1318, 276] width 60 height 29
click at [1258, 660] on button "Create your map" at bounding box center [1268, 663] width 118 height 29
